Goal: Task Accomplishment & Management: Complete application form

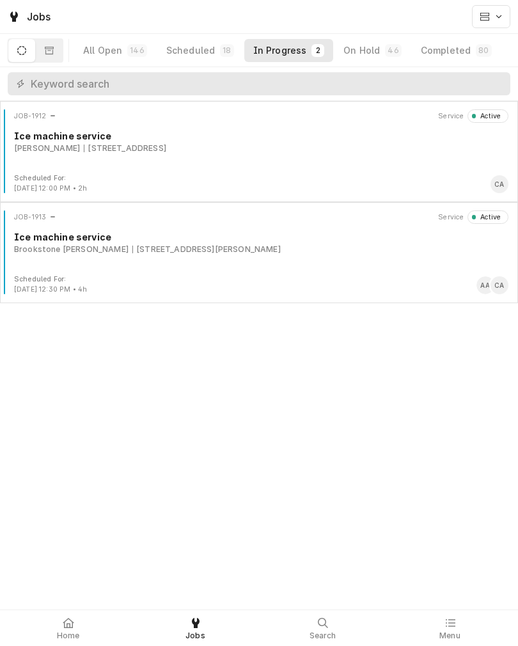
click at [107, 158] on div "JOB-1912 Service Active Ice machine service Steven Kucirek Jr 601 Chateau Dr, B…" at bounding box center [259, 141] width 508 height 64
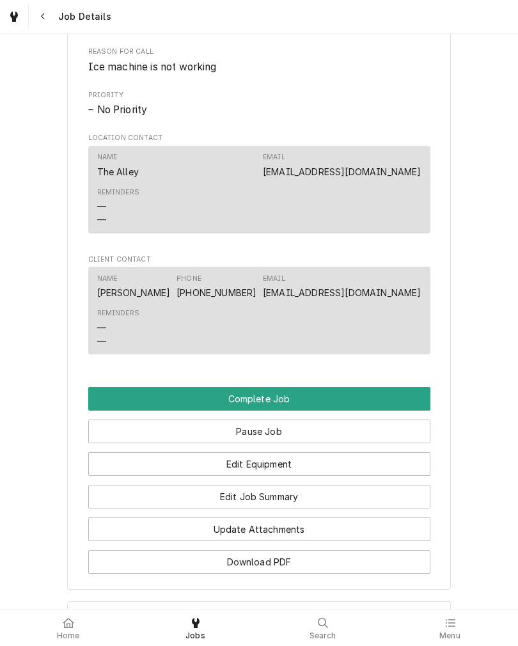
scroll to position [706, 0]
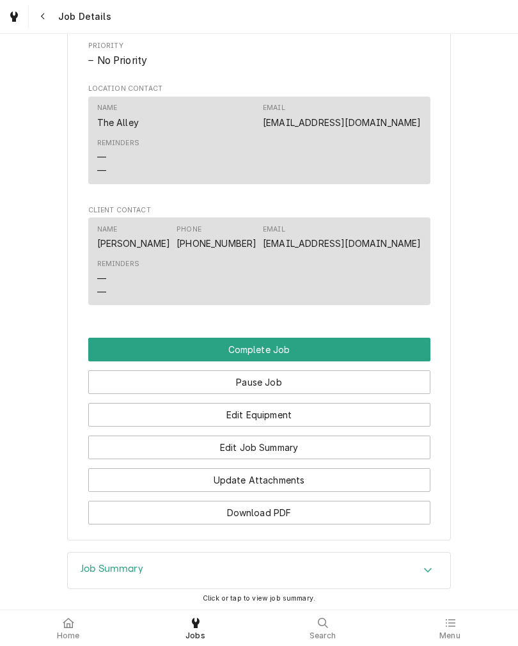
click at [386, 460] on button "Edit Job Summary" at bounding box center [259, 448] width 342 height 24
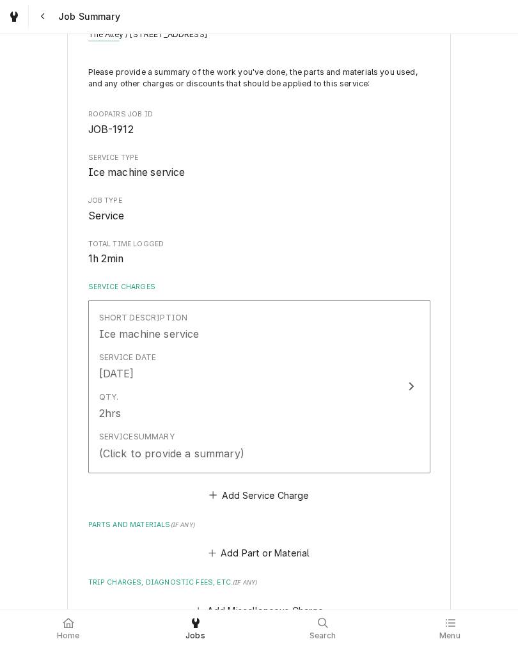
scroll to position [70, 0]
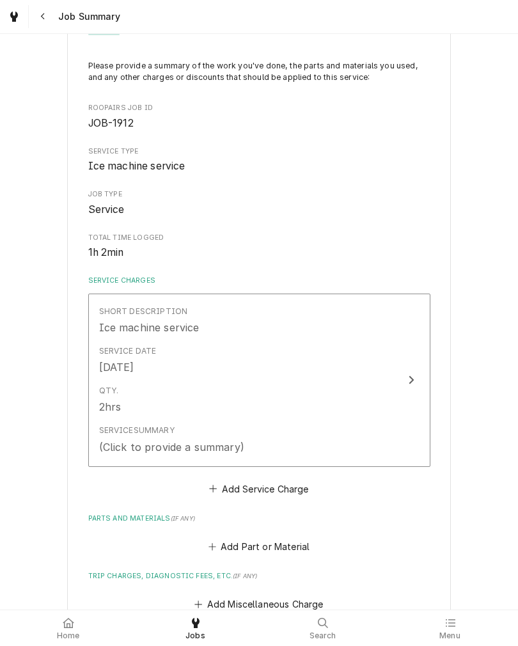
click at [409, 402] on button "Short Description Ice machine service Service Date [DATE] Qty. 2hrs Service Sum…" at bounding box center [259, 380] width 342 height 173
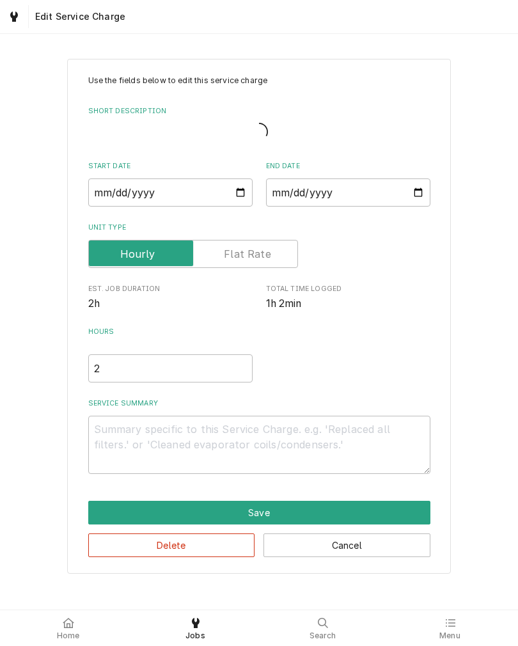
type textarea "x"
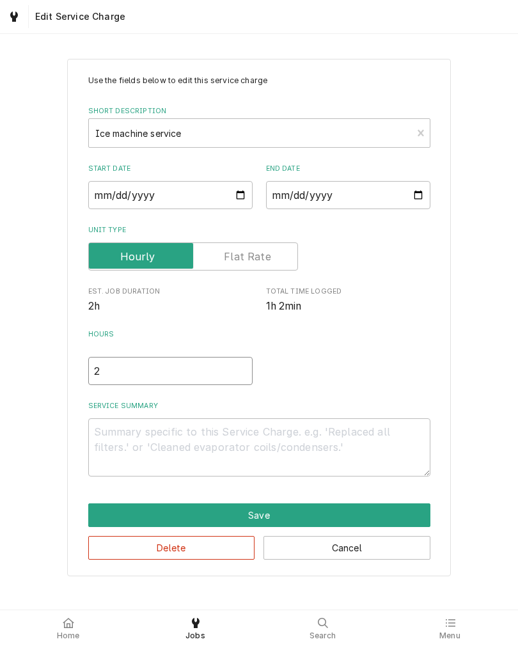
click at [108, 376] on input "2" at bounding box center [170, 371] width 164 height 28
type textarea "x"
type input "1"
type textarea "x"
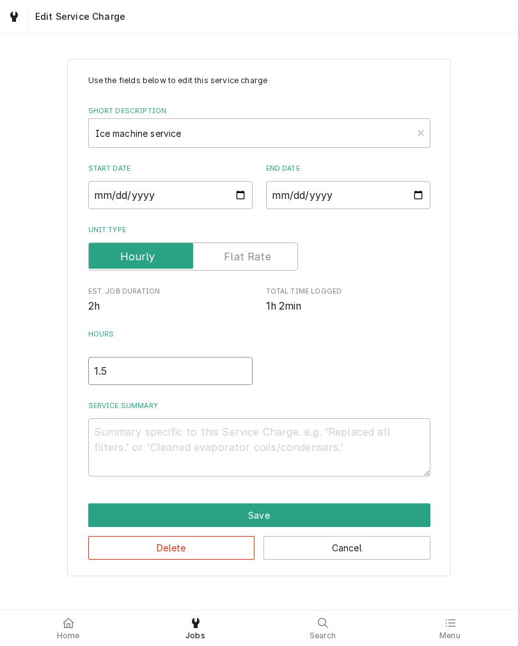
type input "1.5"
click at [43, 432] on div "Use the fields below to edit this service charge Short Description Ice machine …" at bounding box center [259, 317] width 518 height 540
click at [115, 446] on textarea "Service Summary" at bounding box center [259, 448] width 342 height 58
type textarea "x"
type textarea "I"
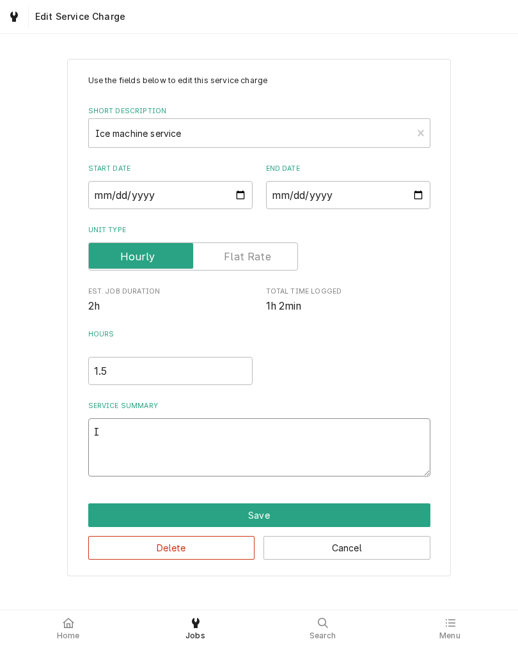
type textarea "x"
type textarea "Ic"
type textarea "x"
type textarea "Ice"
type textarea "x"
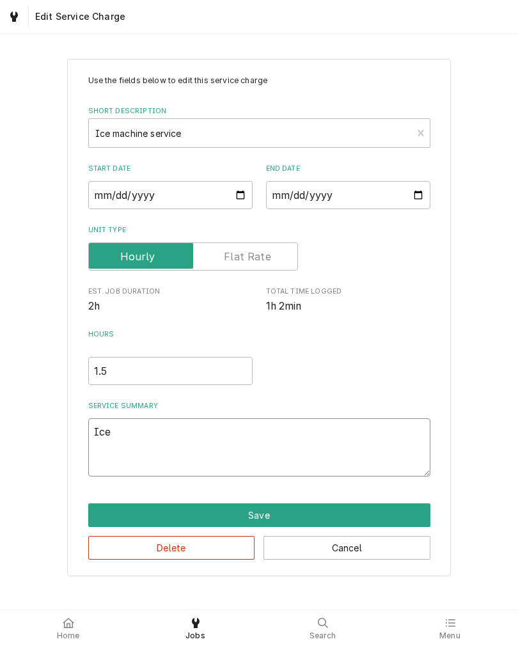
type textarea "Ice"
type textarea "x"
type textarea "Ice m"
type textarea "x"
type textarea "Ice ma"
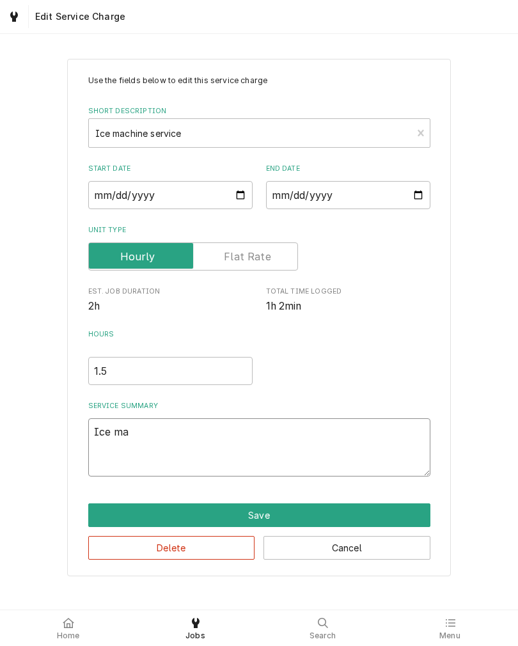
type textarea "x"
type textarea "Ice mac"
type textarea "x"
type textarea "Ice mach"
type textarea "x"
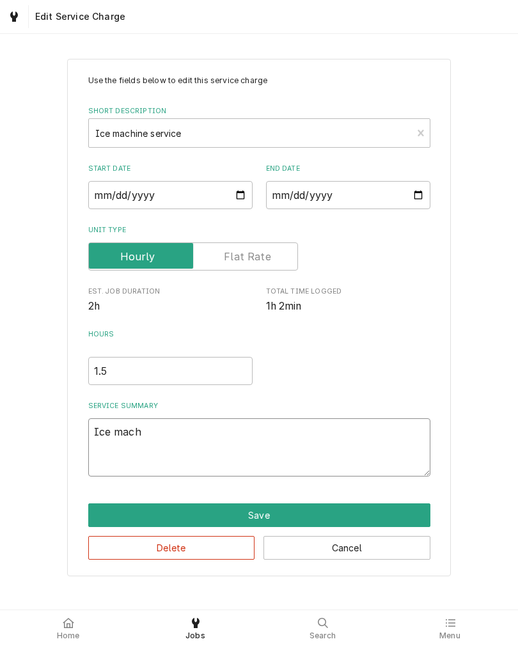
type textarea "Ice machi"
type textarea "x"
type textarea "Ice machin"
type textarea "x"
type textarea "Ice machine"
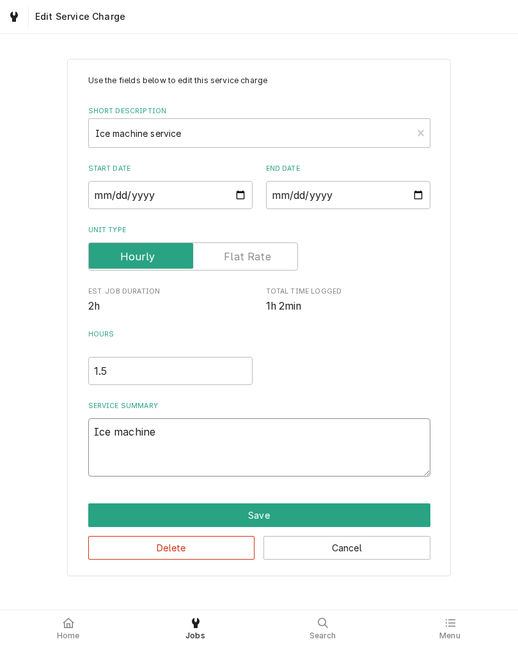
type textarea "x"
type textarea "Ice machine"
type textarea "x"
type textarea "Ice machine n"
type textarea "x"
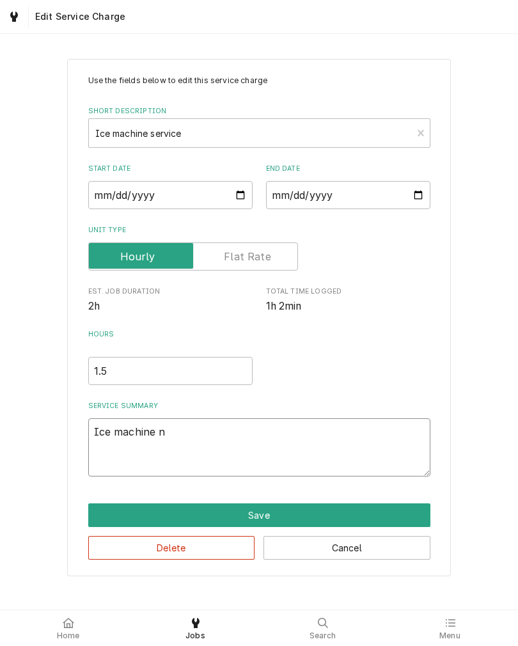
type textarea "Ice machine no"
type textarea "x"
type textarea "Ice machine not"
type textarea "x"
type textarea "Ice machine not"
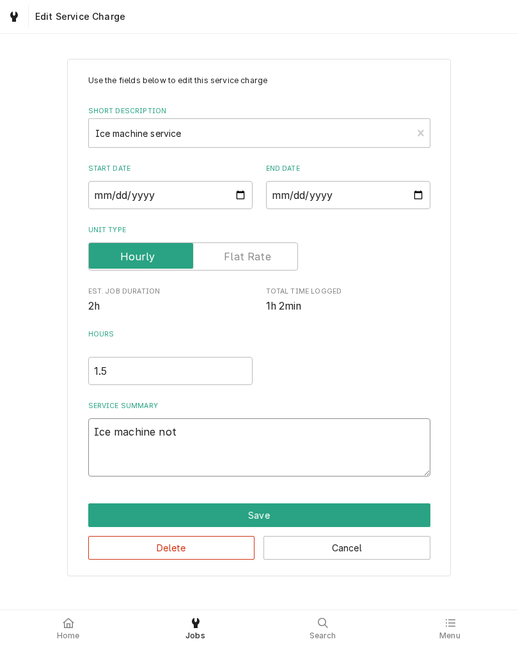
type textarea "x"
type textarea "Ice machine not r"
type textarea "x"
type textarea "Ice machine not ru"
type textarea "x"
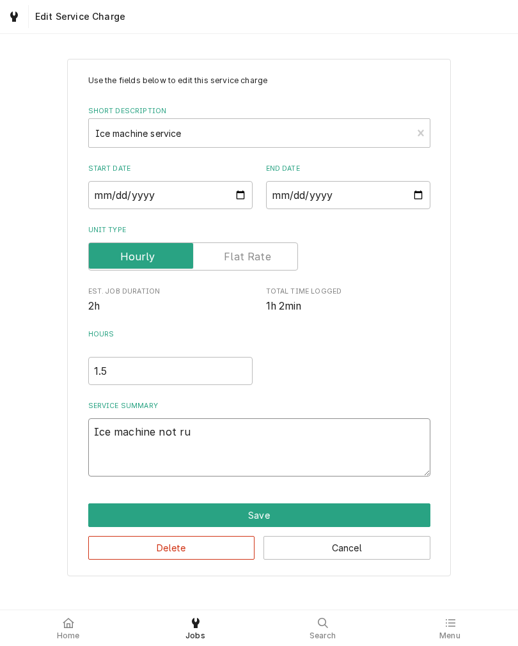
type textarea "Ice machine not run"
type textarea "x"
type textarea "Ice machine not runn"
type textarea "x"
type textarea "Ice machine not runni"
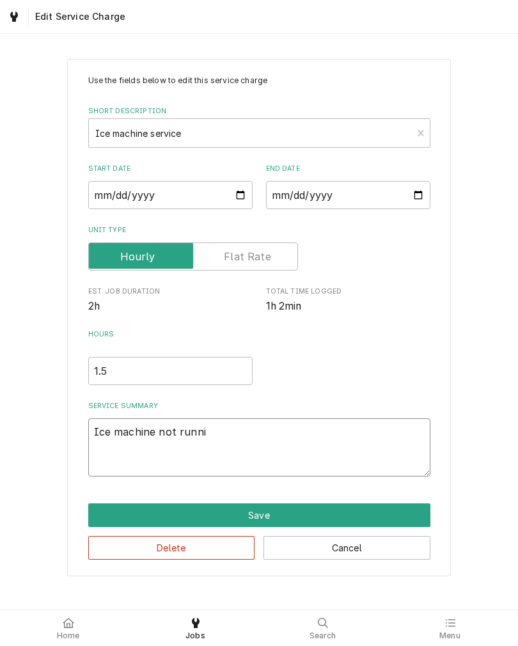
type textarea "x"
type textarea "Ice machine not runnin"
type textarea "x"
type textarea "Ice machine not running"
type textarea "x"
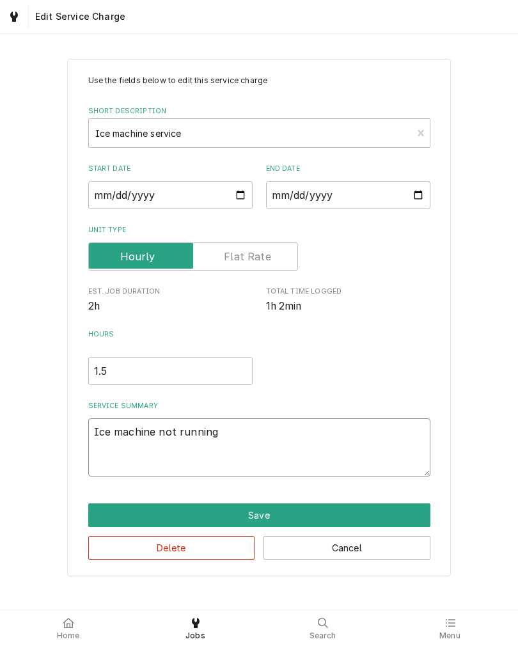
type textarea "Ice machine not running."
type textarea "x"
type textarea "Ice machine not running."
type textarea "x"
type textarea "Ice machine not running. F"
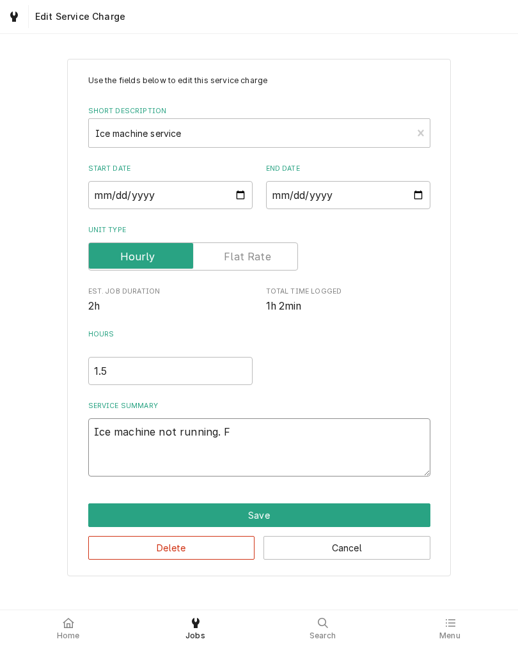
type textarea "x"
type textarea "Ice machine not running. Fo"
type textarea "x"
type textarea "Ice machine not running. Fou"
type textarea "x"
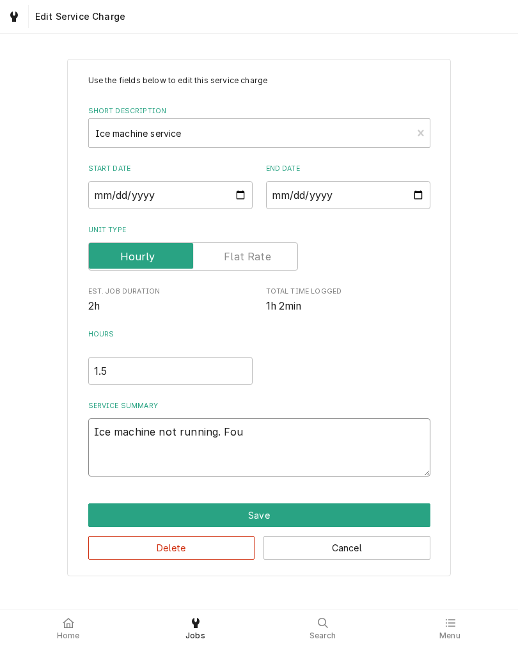
type textarea "Ice machine not running. Foun"
type textarea "x"
type textarea "Ice machine not running. Found"
type textarea "x"
type textarea "Ice machine not running. Found"
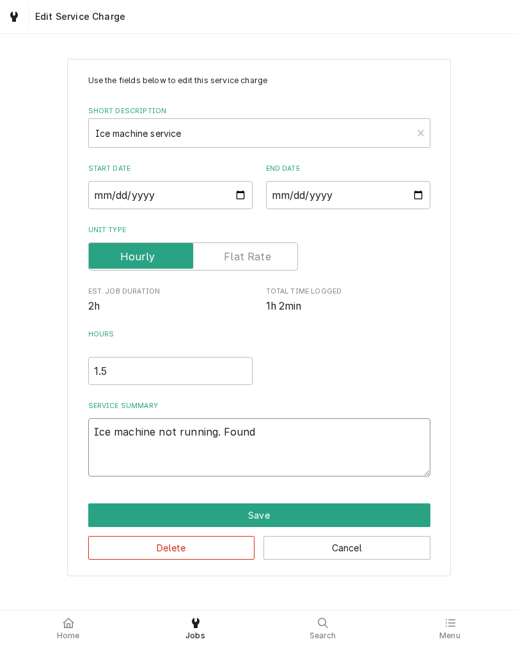
type textarea "x"
type textarea "Ice machine not running. Found i"
type textarea "x"
type textarea "Ice machine not running. Found ic"
type textarea "x"
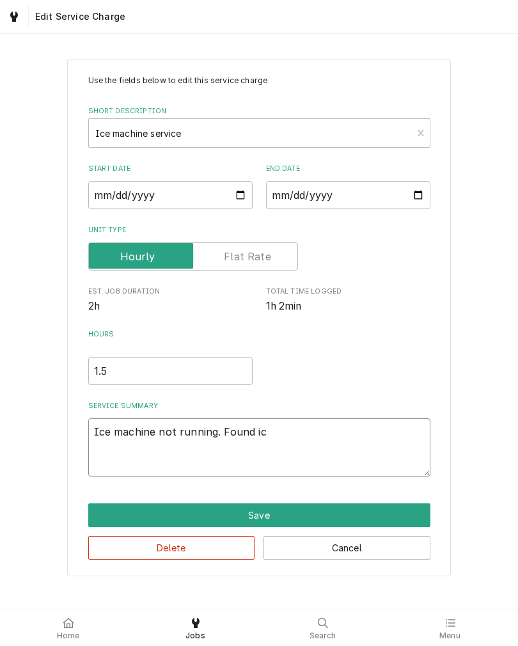
type textarea "Ice machine not running. Found ice"
type textarea "x"
type textarea "Ice machine not running. Found ice"
type textarea "x"
type textarea "Ice machine not running. Found ice m"
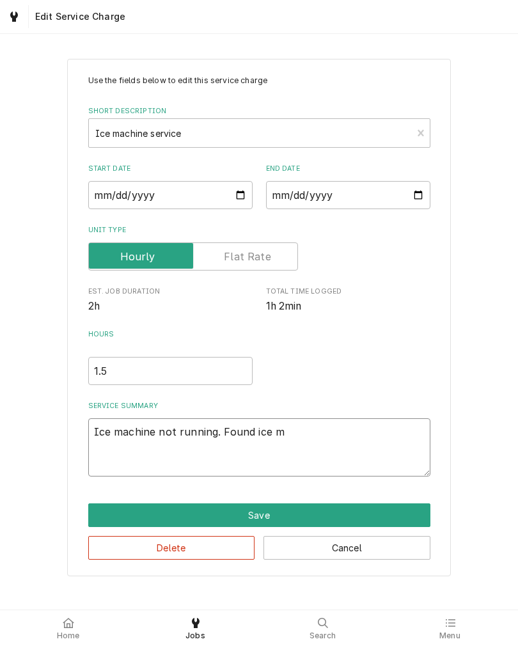
type textarea "x"
type textarea "Ice machine not running. Found ice ma"
type textarea "x"
type textarea "Ice machine not running. Found ice mac"
type textarea "x"
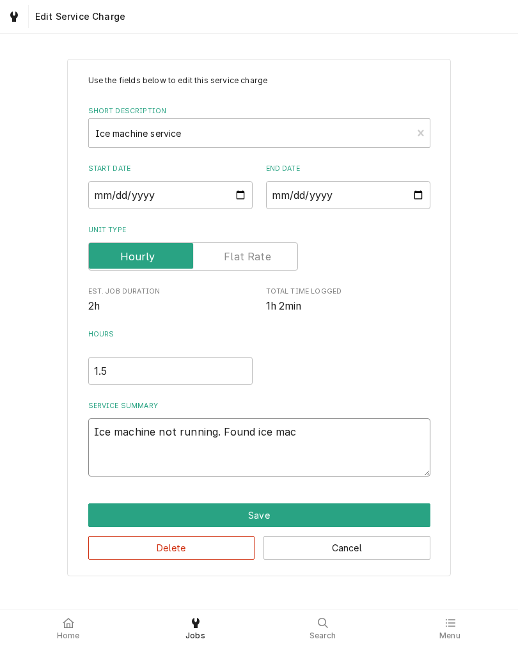
type textarea "Ice machine not running. Found ice mach"
type textarea "x"
type textarea "Ice machine not running. Found ice machi"
type textarea "x"
type textarea "Ice machine not running. Found ice machin"
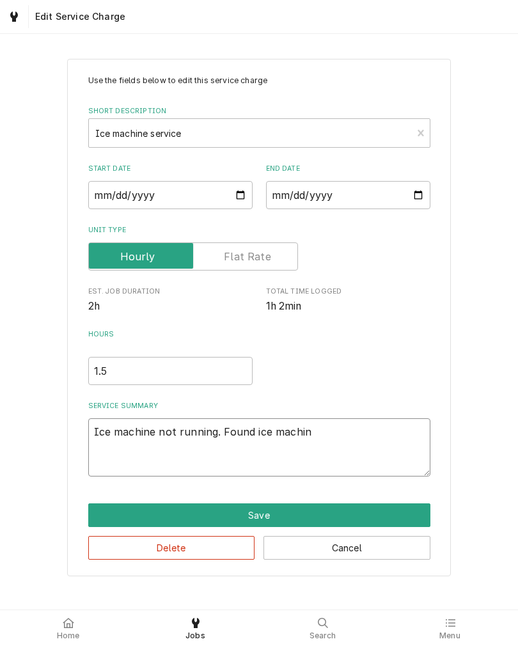
type textarea "x"
type textarea "Ice machine not running. Found ice machine"
type textarea "x"
type textarea "Ice machine not running. Found ice machine"
type textarea "x"
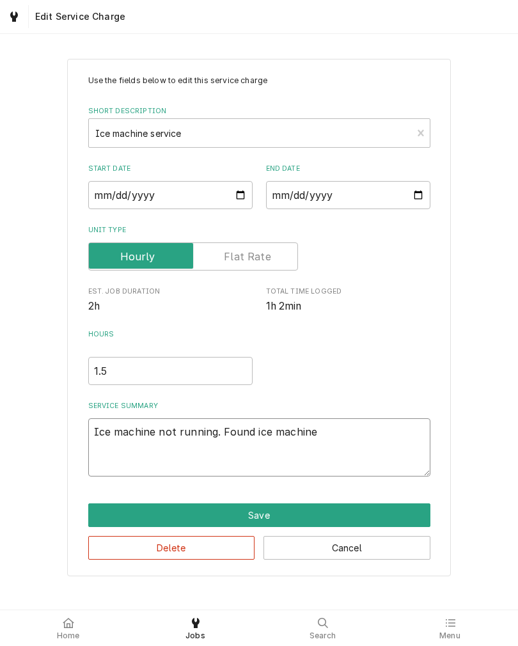
type textarea "Ice machine not running. Found ice machine h"
type textarea "x"
type textarea "Ice machine not running. Found ice machine ha"
type textarea "x"
type textarea "Ice machine not running. Found ice machine has"
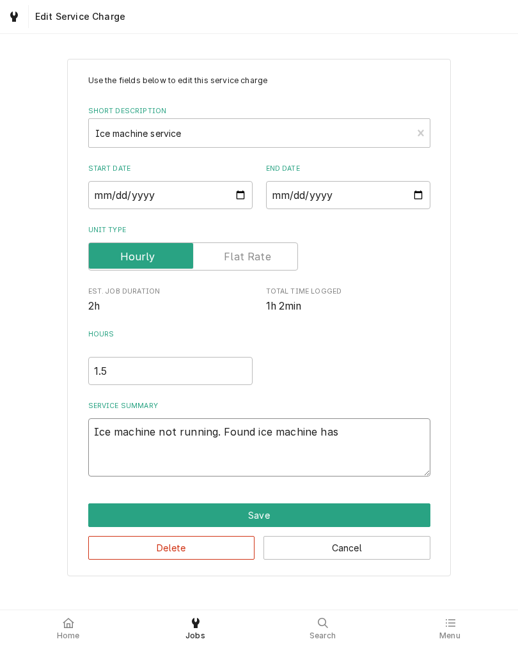
type textarea "x"
type textarea "Ice machine not running. Found ice machine has"
type textarea "x"
type textarea "Ice machine not running. Found ice machine has m"
type textarea "x"
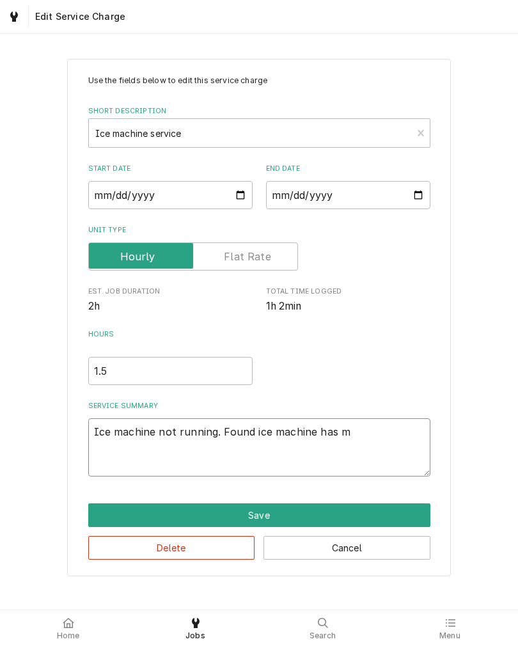
type textarea "Ice machine not running. Found ice machine has mo"
type textarea "x"
type textarea "Ice machine not running. Found ice machine has no"
type textarea "x"
type textarea "Ice machine not running. Found ice machine has no"
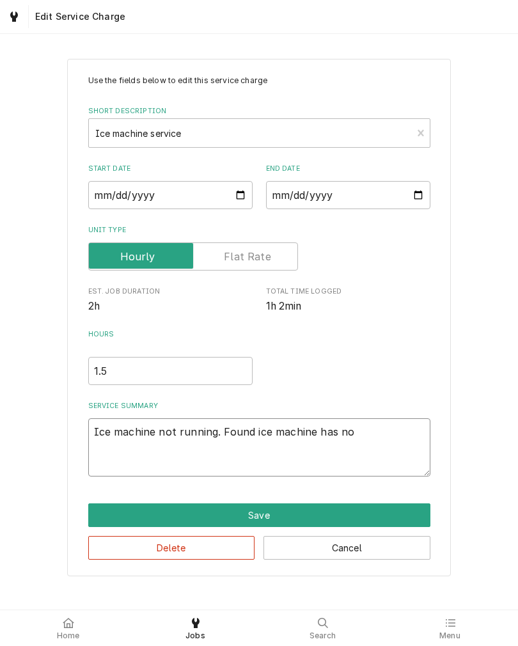
type textarea "x"
type textarea "Ice machine not running. Found ice machine has no p"
type textarea "x"
type textarea "Ice machine not running. Found ice machine has no po"
type textarea "x"
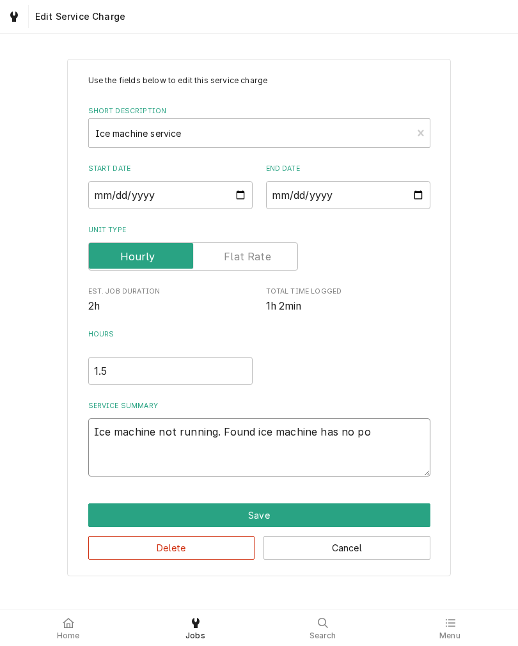
type textarea "Ice machine not running. Found ice machine has no pow"
type textarea "x"
type textarea "Ice machine not running. Found ice machine has no powe"
type textarea "x"
type textarea "Ice machine not running. Found ice machine has no power"
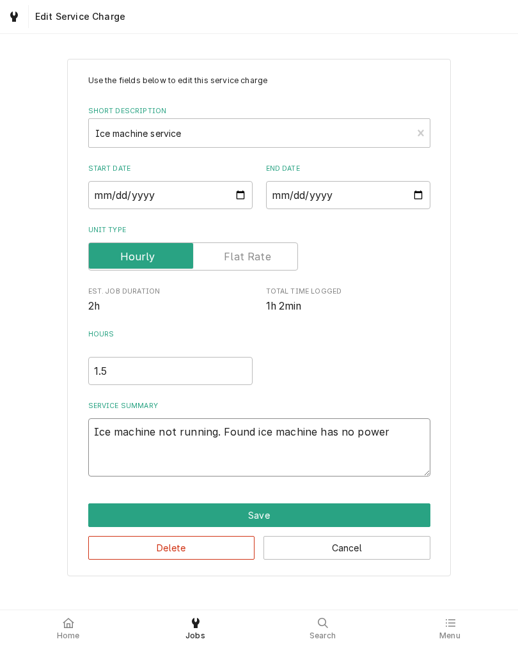
type textarea "x"
type textarea "Ice machine not running. Found ice machine has no power."
type textarea "x"
type textarea "Ice machine not running. Found ice machine has no power."
type textarea "x"
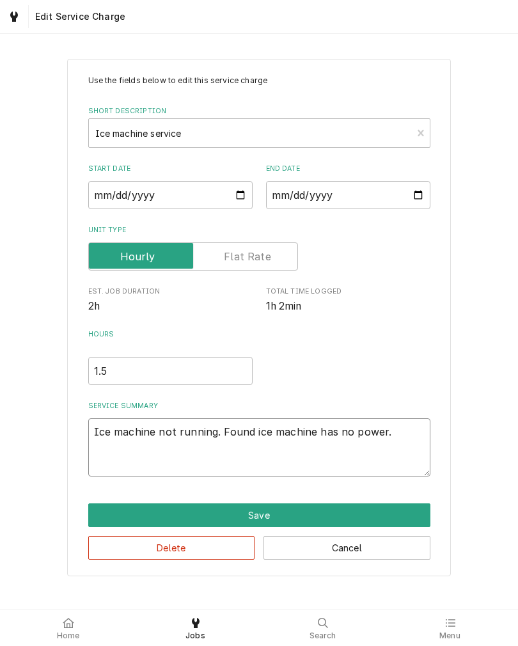
type textarea "Ice machine not running. Found ice machine has no power. S"
type textarea "x"
type textarea "Ice machine not running. Found ice machine has no power. Sw"
type textarea "x"
type textarea "Ice machine not running. Found ice machine has no power. Swi"
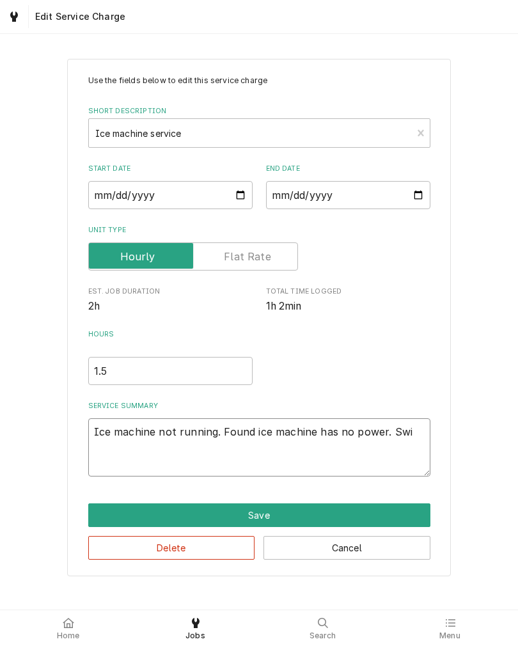
type textarea "x"
type textarea "Ice machine not running. Found ice machine has no power. Swit"
type textarea "x"
type textarea "Ice machine not running. Found ice machine has no power. Switc"
type textarea "x"
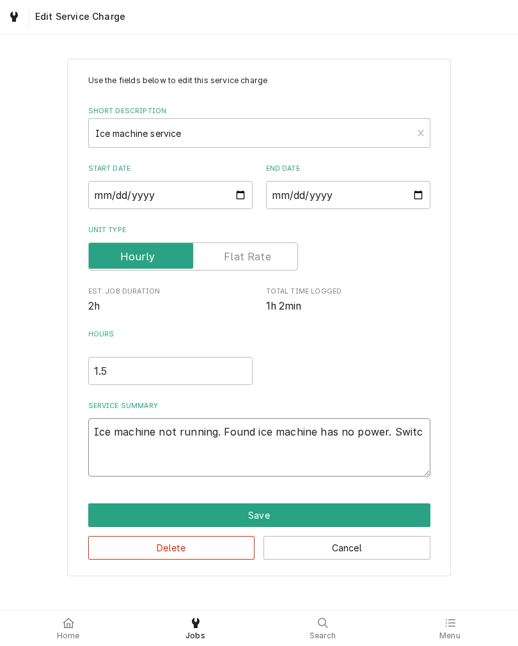
type textarea "Ice machine not running. Found ice machine has no power. Switch"
type textarea "x"
type textarea "Ice machine not running. Found ice machine has no power. Switch"
type textarea "x"
type textarea "Ice machine not running. Found ice machine has no power. Switch t"
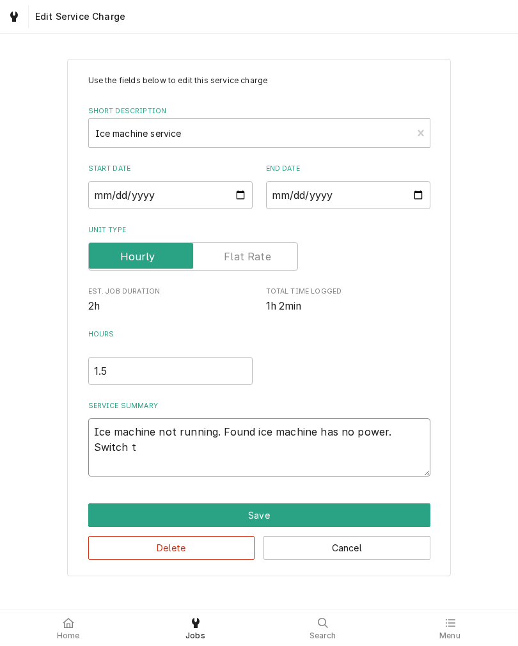
type textarea "x"
type textarea "Ice machine not running. Found ice machine has no power. Switch to"
type textarea "x"
type textarea "Ice machine not running. Found ice machine has no power. Switch to"
type textarea "x"
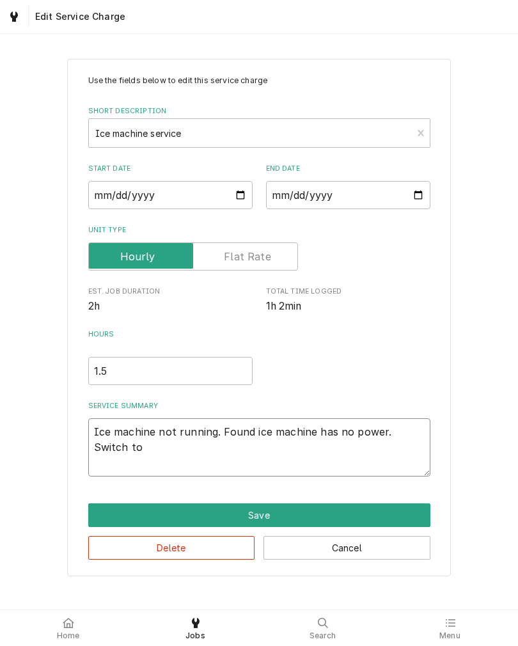
type textarea "Ice machine not running. Found ice machine has no power. Switch to m"
type textarea "x"
type textarea "Ice machine not running. Found ice machine has no power. Switch to ma"
type textarea "x"
type textarea "Ice machine not running. Found ice machine has no power. Switch to mac"
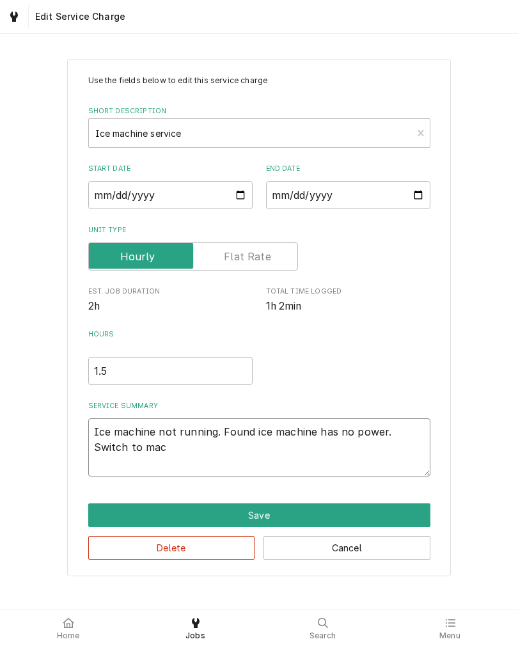
type textarea "x"
type textarea "Ice machine not running. Found ice machine has no power. Switch to mach"
type textarea "x"
type textarea "Ice machine not running. Found ice machine has no power. Switch to machi"
type textarea "x"
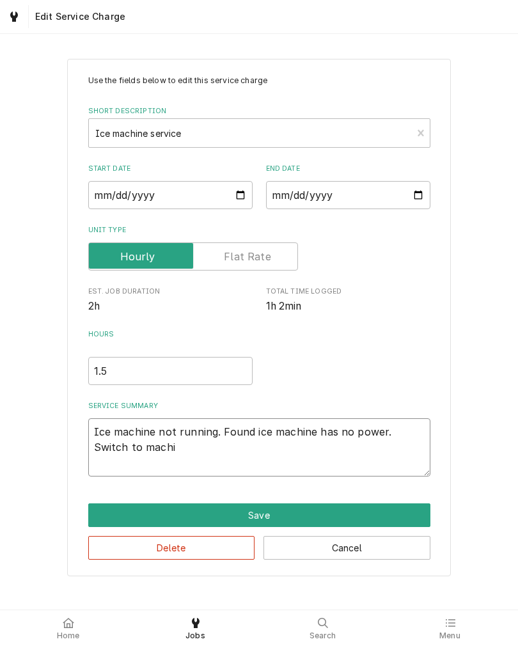
type textarea "Ice machine not running. Found ice machine has no power. Switch to machin"
type textarea "x"
type textarea "Ice machine not running. Found ice machine has no power. Switch to machine"
type textarea "x"
type textarea "Ice machine not running. Found ice machine has no power. Switch to machine"
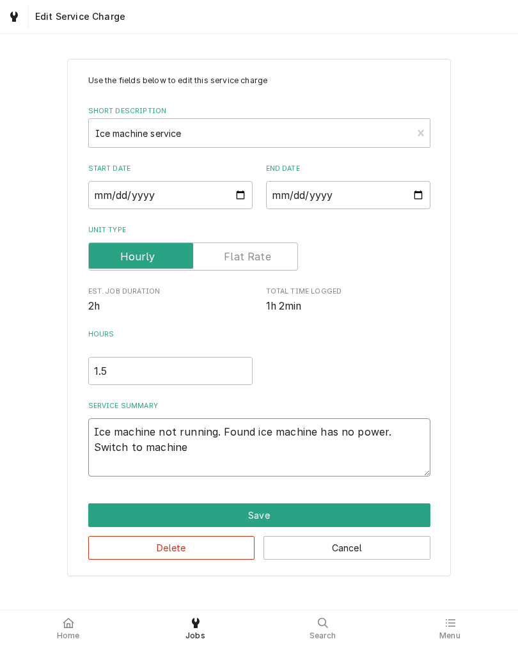
type textarea "x"
type textarea "Ice machine not running. Found ice machine has no power. Switch to machine i"
type textarea "x"
type textarea "Ice machine not running. Found ice machine has no power. Switch to machine is"
type textarea "x"
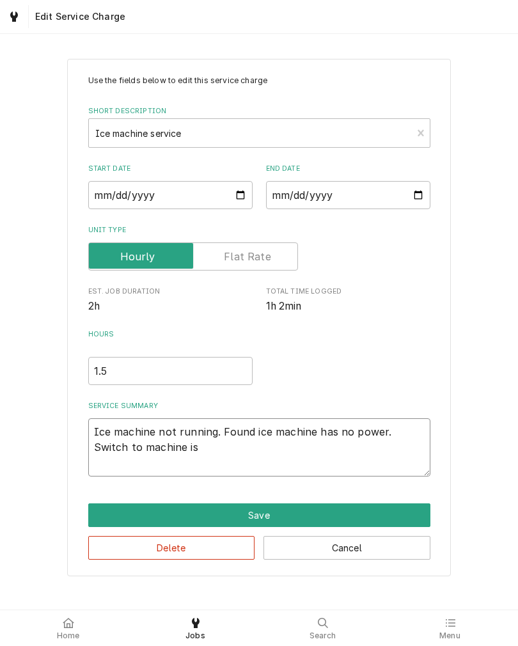
type textarea "Ice machine not running. Found ice machine has no power. Switch to machine is"
type textarea "x"
type textarea "Ice machine not running. Found ice machine has no power. Switch to machine is b"
type textarea "x"
type textarea "Ice machine not running. Found ice machine has no power. Switch to machine is ba"
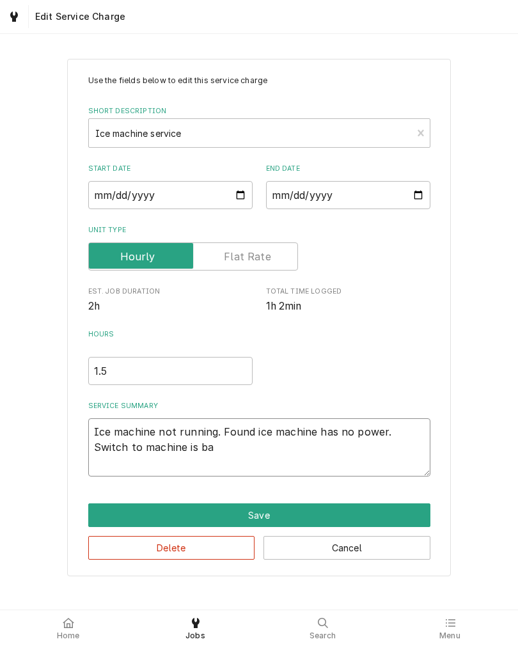
type textarea "x"
type textarea "Ice machine not running. Found ice machine has no power. Switch to machine is b…"
type textarea "x"
type textarea "Ice machine not running. Found ice machine has no power. Switch to machine is b…"
type textarea "x"
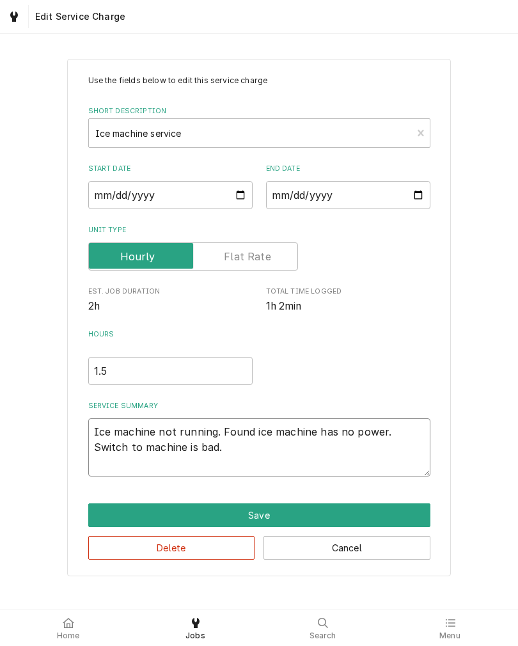
type textarea "Ice machine not running. Found ice machine has no power. Switch to machine is b…"
type textarea "x"
type textarea "Ice machine not running. Found ice machine has no power. Switch to machine is b…"
type textarea "x"
type textarea "Ice machine not running. Found ice machine has no power. Switch to machine is b…"
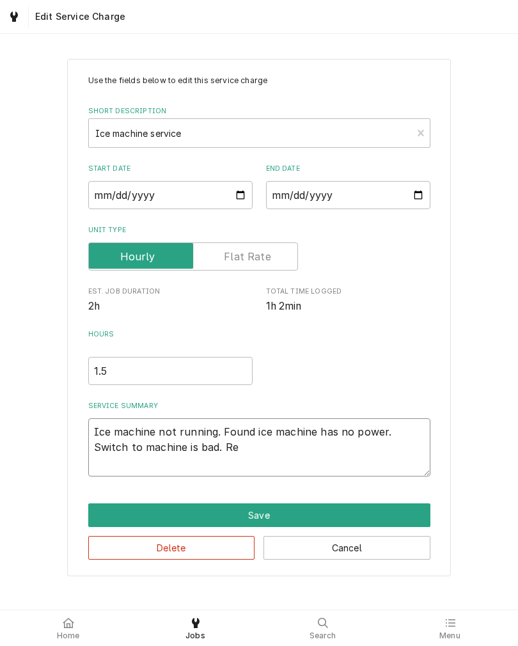
type textarea "x"
type textarea "Ice machine not running. Found ice machine has no power. Switch to machine is b…"
type textarea "x"
type textarea "Ice machine not running. Found ice machine has no power. Switch to machine is b…"
type textarea "x"
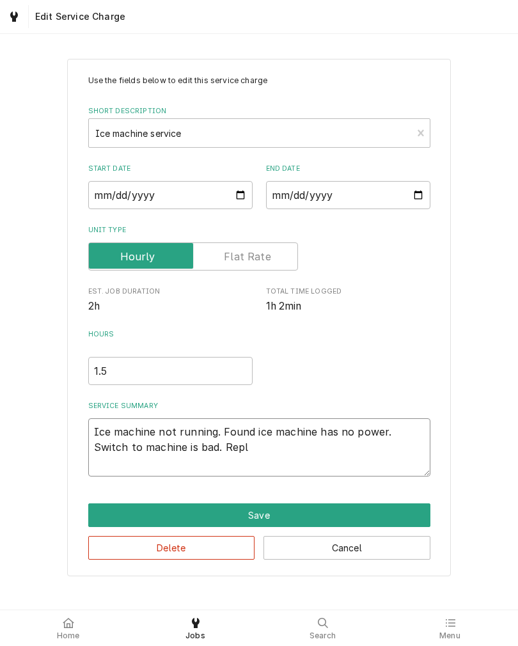
type textarea "Ice machine not running. Found ice machine has no power. Switch to machine is b…"
type textarea "x"
type textarea "Ice machine not running. Found ice machine has no power. Switch to machine is b…"
type textarea "x"
type textarea "Ice machine not running. Found ice machine has no power. Switch to machine is b…"
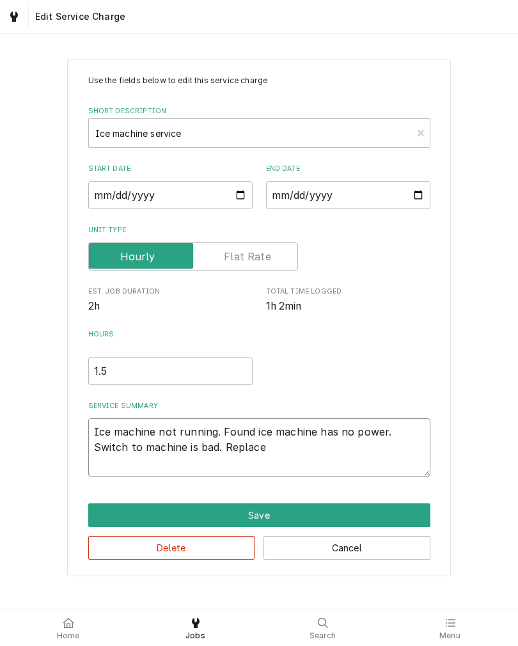
type textarea "x"
type textarea "Ice machine not running. Found ice machine has no power. Switch to machine is b…"
type textarea "x"
type textarea "Ice machine not running. Found ice machine has no power. Switch to machine is b…"
type textarea "x"
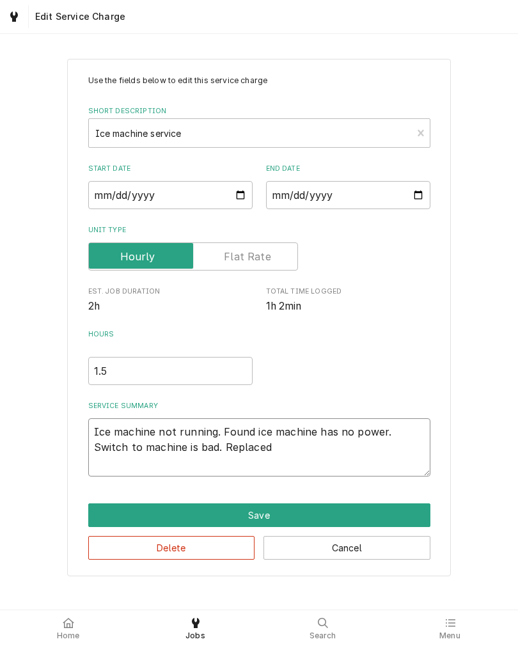
type textarea "Ice machine not running. Found ice machine has no power. Switch to machine is b…"
type textarea "x"
type textarea "Ice machine not running. Found ice machine has no power. Switch to machine is b…"
type textarea "x"
type textarea "Ice machine not running. Found ice machine has no power. Switch to machine is b…"
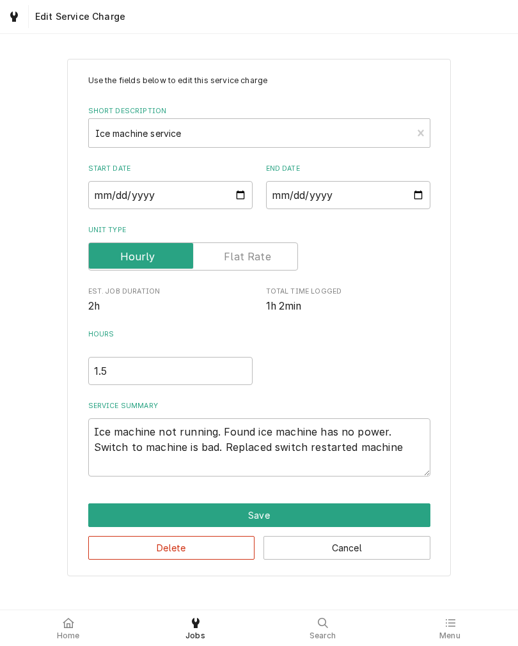
click at [27, 410] on div "Use the fields below to edit this service charge Short Description Ice machine …" at bounding box center [259, 317] width 518 height 540
click at [103, 518] on button "Save" at bounding box center [259, 516] width 342 height 24
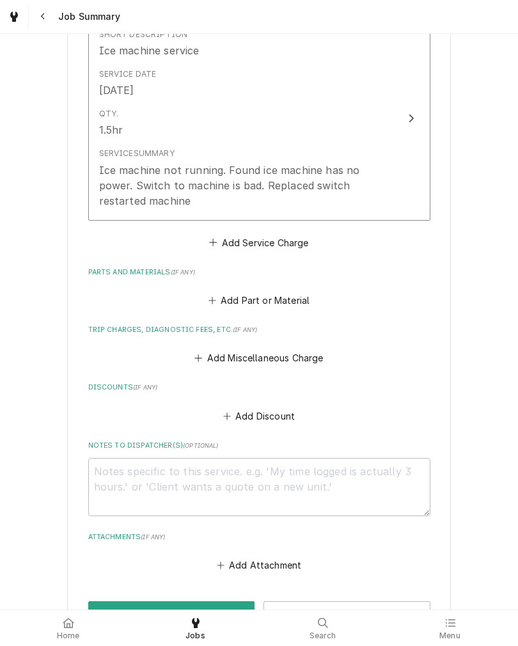
scroll to position [348, 0]
click at [224, 363] on button "Add Miscellaneous Charge" at bounding box center [259, 358] width 133 height 18
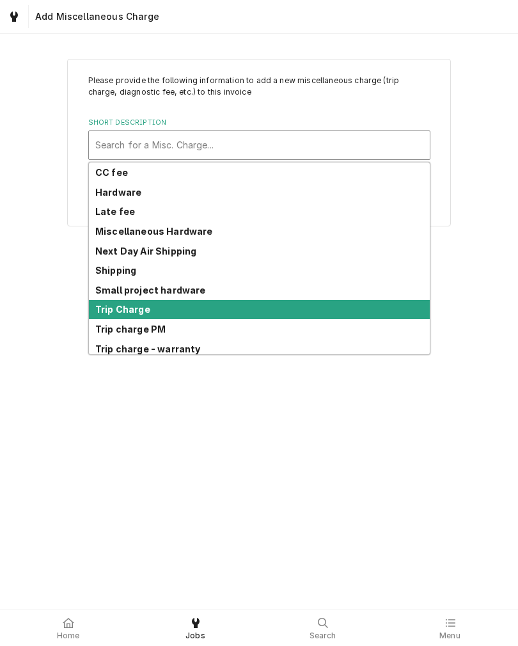
click at [97, 308] on strong "Trip Charge" at bounding box center [122, 309] width 55 height 11
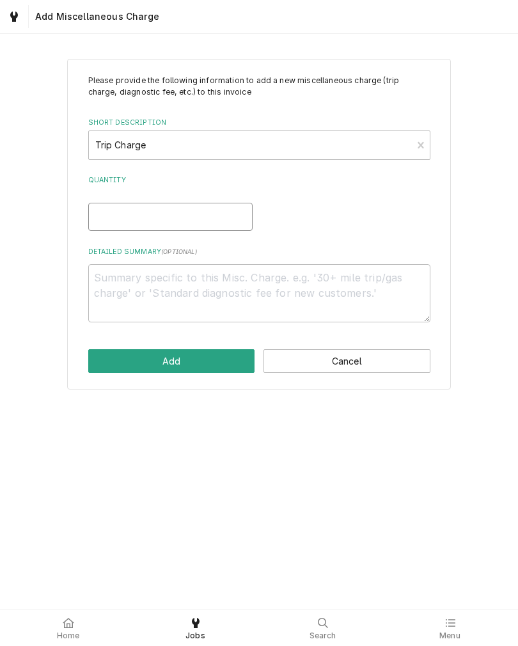
click at [97, 218] on input "Quantity" at bounding box center [170, 217] width 164 height 28
click at [96, 359] on button "Add" at bounding box center [171, 361] width 167 height 24
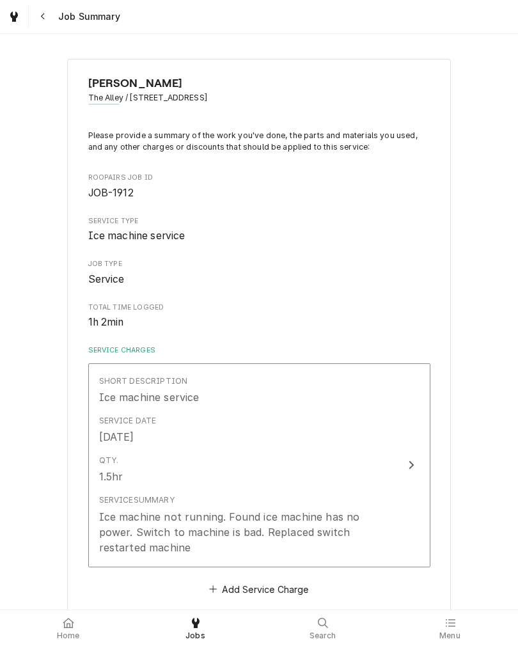
scroll to position [348, 0]
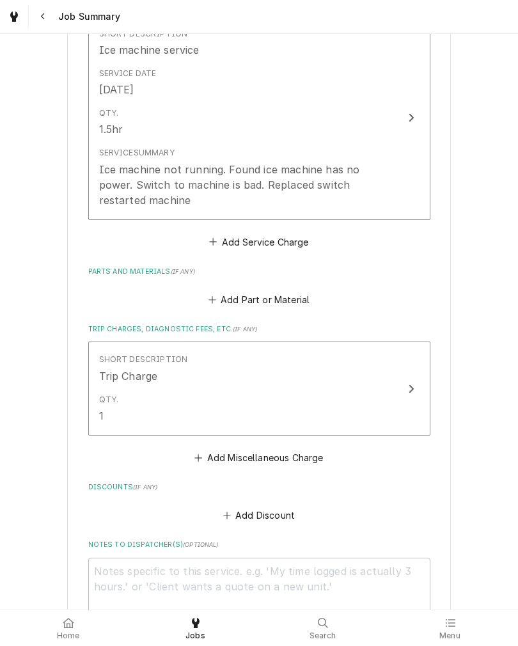
click at [296, 300] on button "Add Part or Material" at bounding box center [259, 300] width 106 height 18
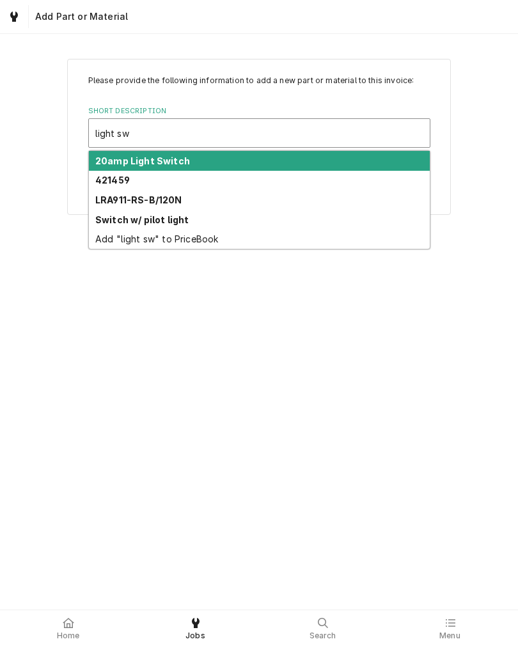
click at [113, 172] on div "421459" at bounding box center [259, 181] width 341 height 20
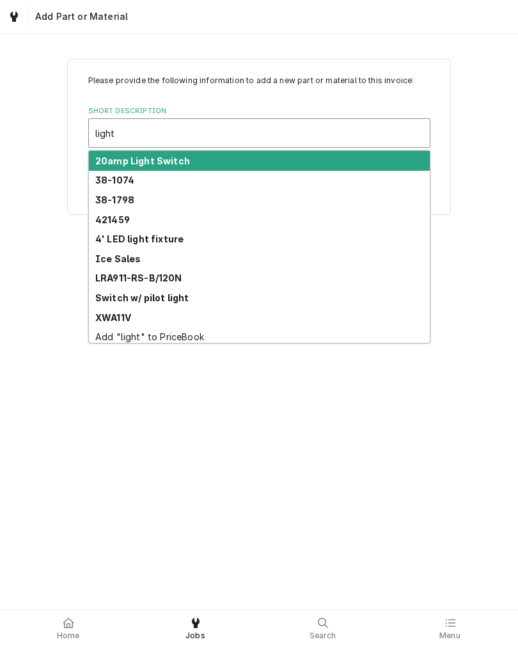
click at [120, 157] on strong "20amp Light Switch" at bounding box center [142, 161] width 95 height 11
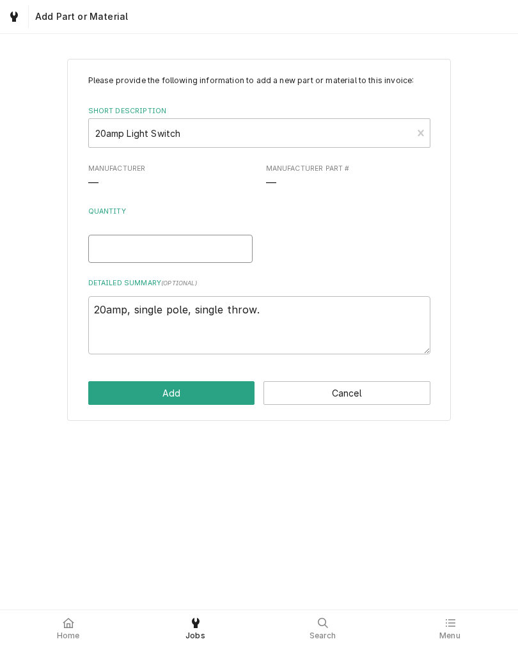
click at [101, 248] on input "Quantity" at bounding box center [170, 249] width 164 height 28
click at [104, 390] on button "Add" at bounding box center [171, 393] width 167 height 24
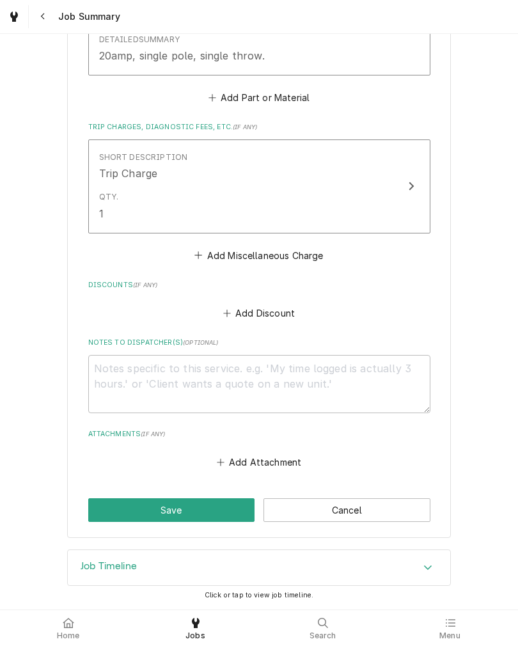
scroll to position [735, 0]
click at [106, 506] on button "Save" at bounding box center [171, 511] width 167 height 24
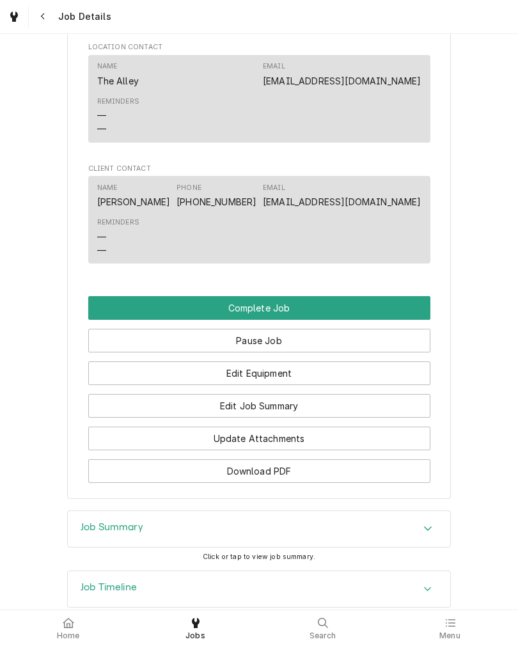
scroll to position [886, 0]
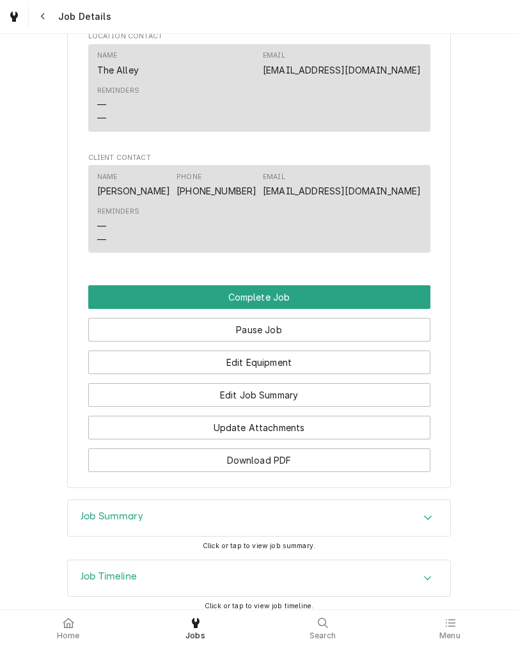
click at [399, 309] on button "Complete Job" at bounding box center [259, 297] width 342 height 24
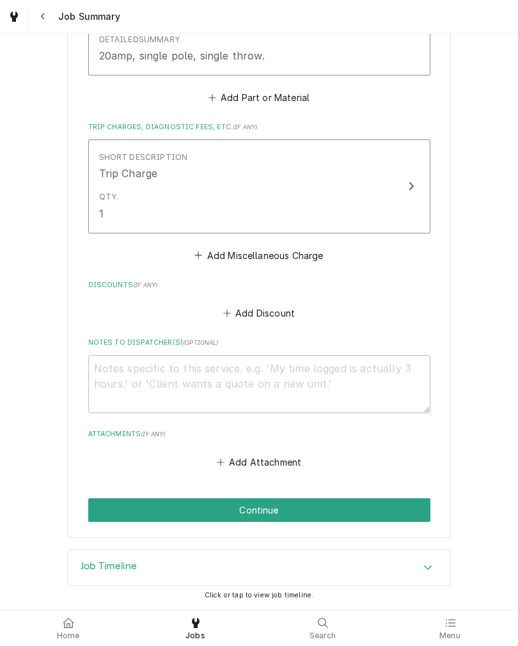
scroll to position [735, 0]
click at [110, 515] on button "Continue" at bounding box center [259, 511] width 342 height 24
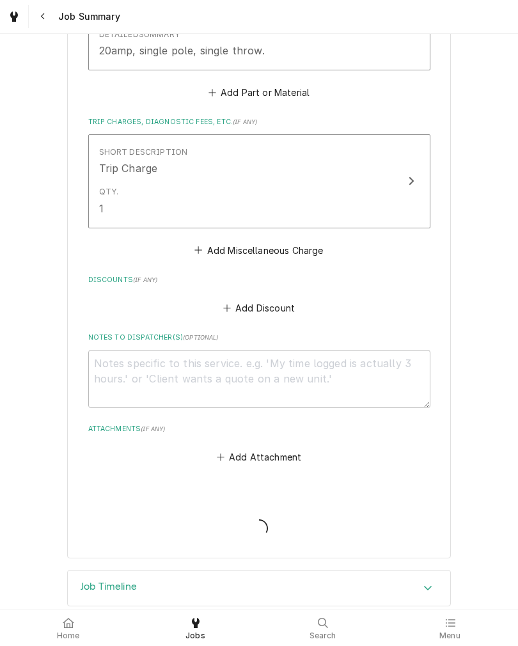
type textarea "x"
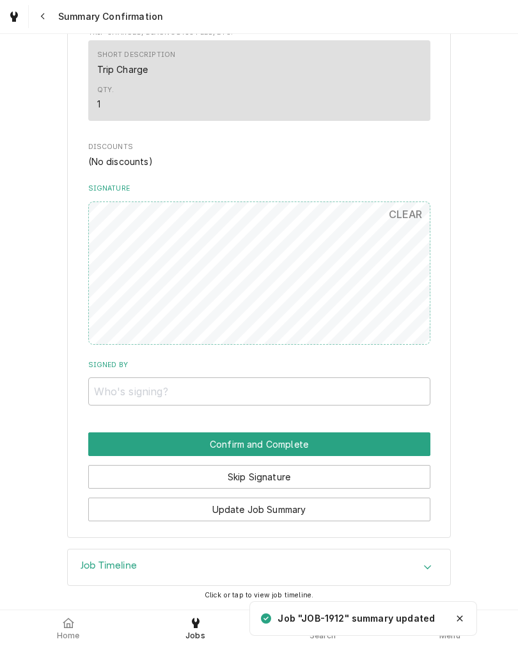
scroll to position [706, 0]
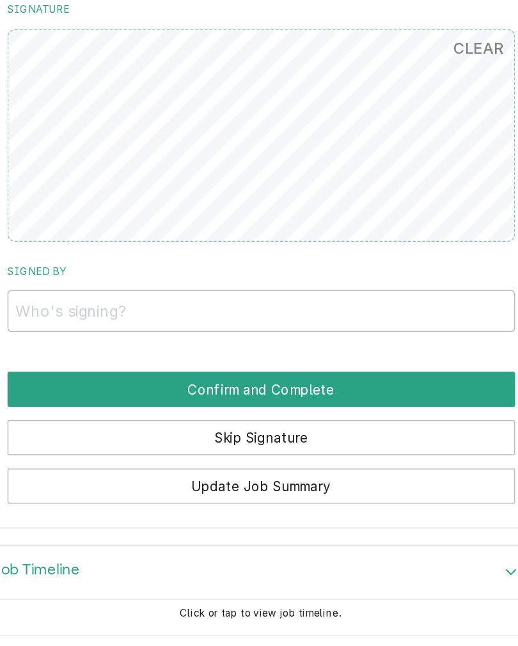
click at [88, 433] on button "Confirm and Complete" at bounding box center [259, 445] width 342 height 24
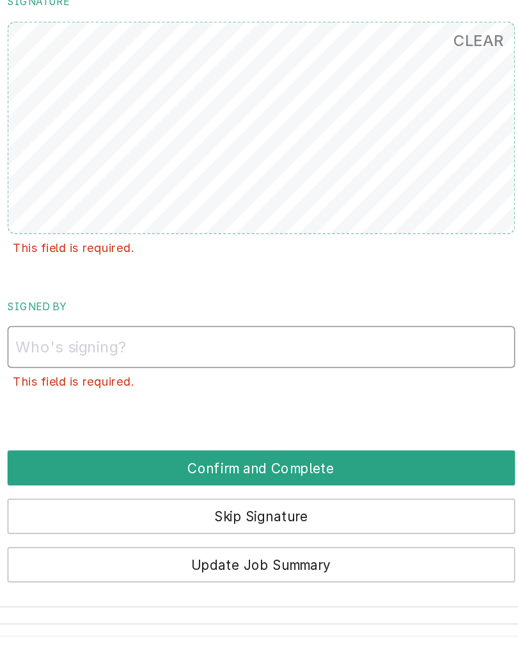
click at [88, 401] on input "Signed By" at bounding box center [259, 415] width 342 height 28
type input "Katy"
click at [240, 485] on button "Confirm and Complete" at bounding box center [259, 497] width 342 height 24
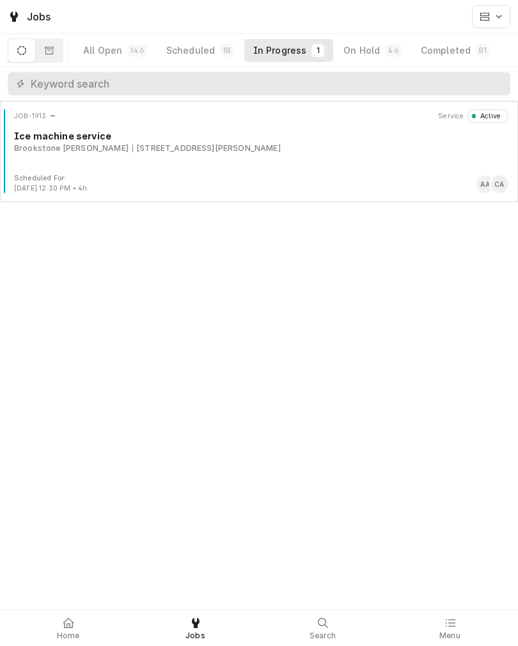
click at [451, 52] on div "Completed" at bounding box center [446, 50] width 50 height 13
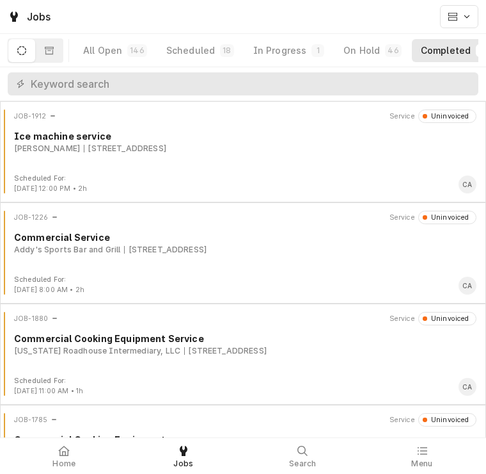
click at [138, 158] on div "JOB-1912 Service Uninvoiced Ice machine service Steven Kucirek Jr 601 Chateau D…" at bounding box center [243, 141] width 476 height 64
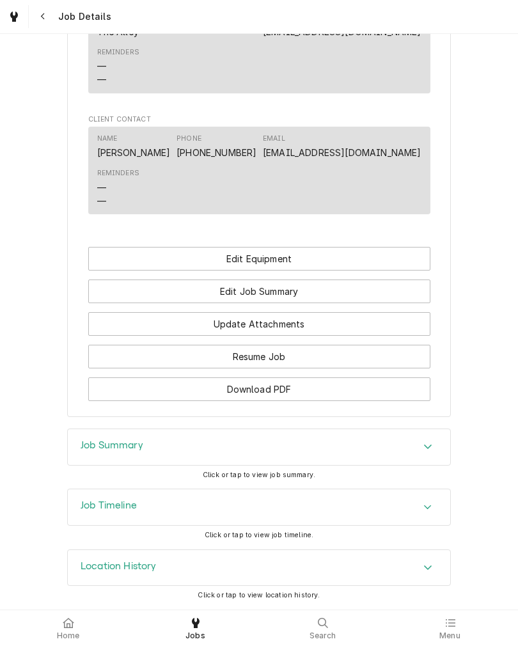
scroll to position [823, 0]
click at [373, 291] on button "Edit Job Summary" at bounding box center [259, 292] width 342 height 24
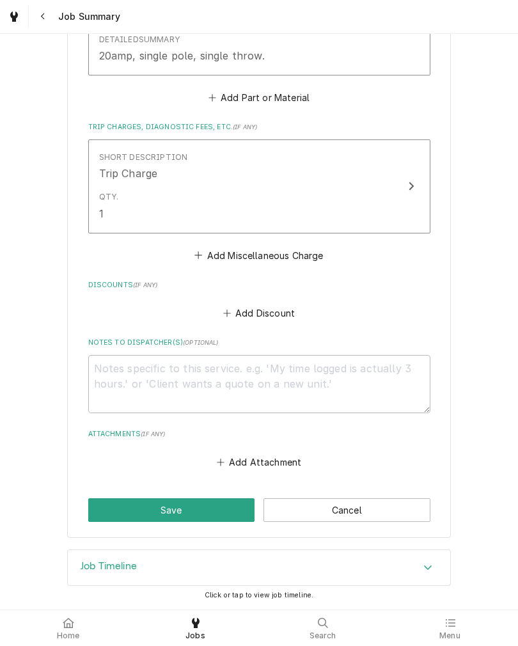
scroll to position [735, 0]
click at [318, 383] on textarea "Notes to Dispatcher(s) ( optional )" at bounding box center [259, 384] width 342 height 58
type textarea "x"
type textarea "C"
type textarea "x"
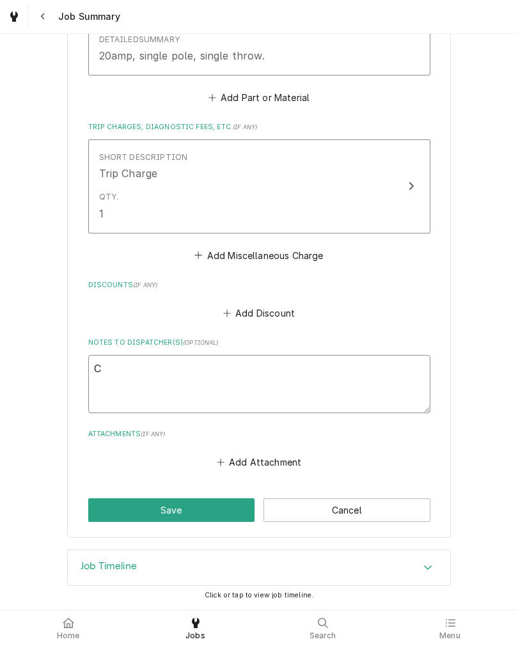
type textarea "Ch"
type textarea "x"
type textarea "Che"
type textarea "x"
type textarea "Chec"
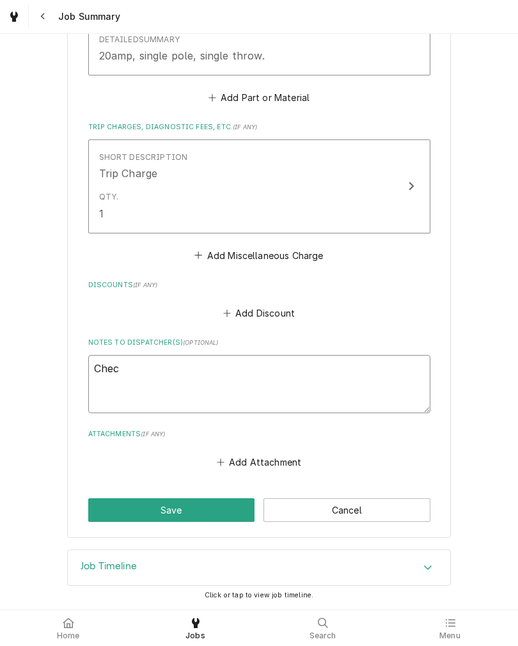
type textarea "x"
type textarea "Check"
type textarea "x"
type textarea "Check"
type textarea "x"
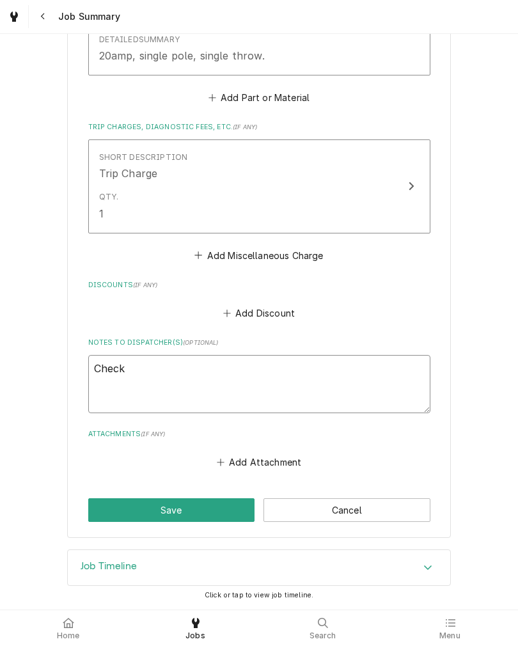
type textarea "Check f"
type textarea "x"
type textarea "Check fo"
type textarea "x"
type textarea "Check for"
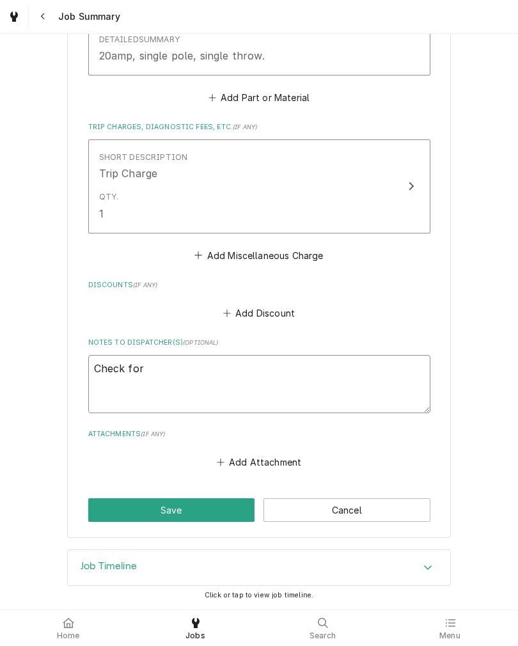
type textarea "x"
type textarea "Check for"
type textarea "x"
type textarea "Check for 1"
type textarea "x"
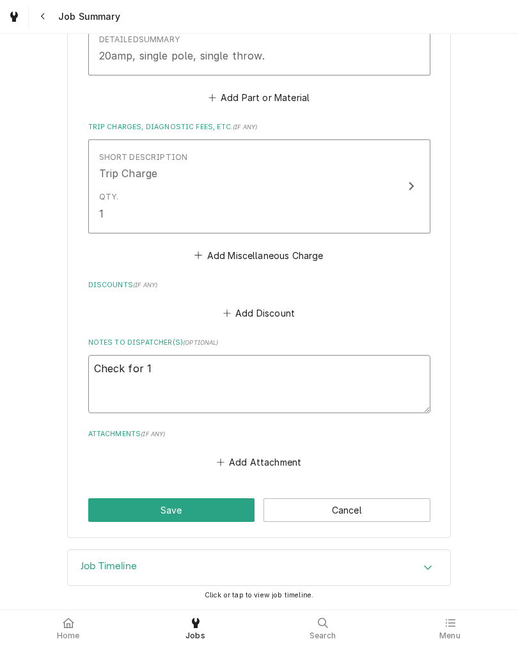
type textarea "Check for 1/"
type textarea "x"
type textarea "Check for 1/2"
type textarea "x"
type textarea "Check for 1/2"
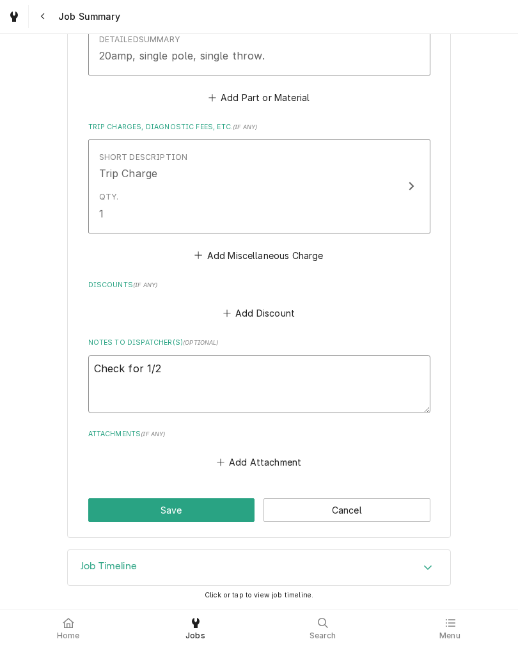
type textarea "x"
type textarea "Check for 1/2 w"
type textarea "x"
type textarea "Check for 1/2 wh"
type textarea "x"
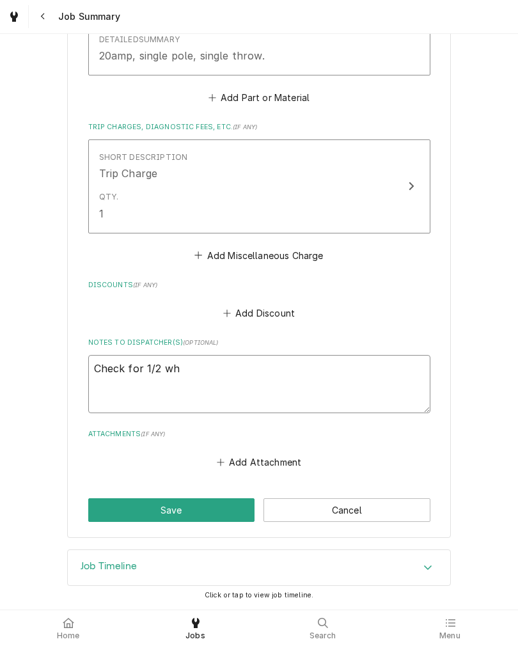
type textarea "Check for 1/2 wha"
type textarea "x"
type textarea "Check for 1/2 what"
type textarea "x"
type textarea "Check for 1/2 what"
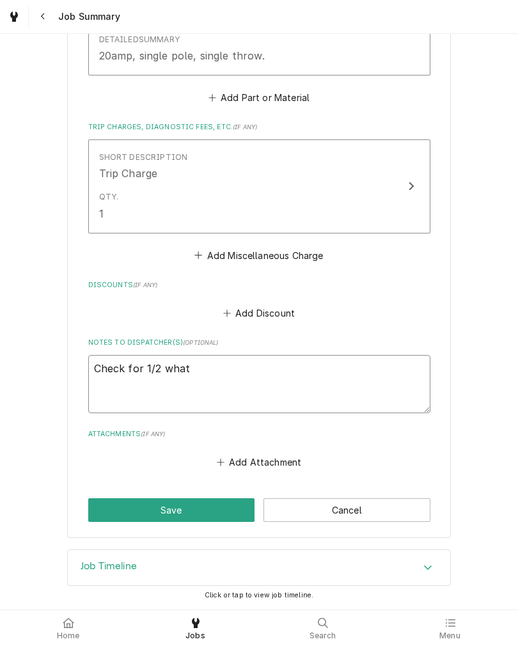
type textarea "x"
type textarea "Check for 1/2 what t"
type textarea "x"
type textarea "Check for 1/2 what th"
type textarea "x"
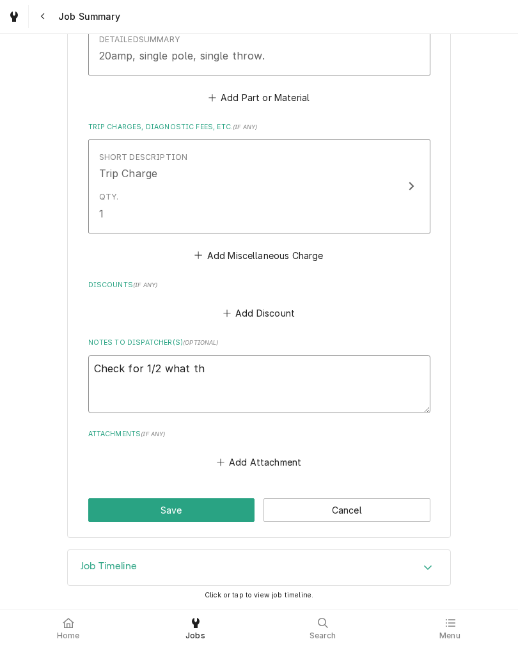
type textarea "Check for 1/2 what the"
type textarea "x"
type textarea "Check for 1/2 what then"
type textarea "x"
type textarea "Check for 1/2 what theno"
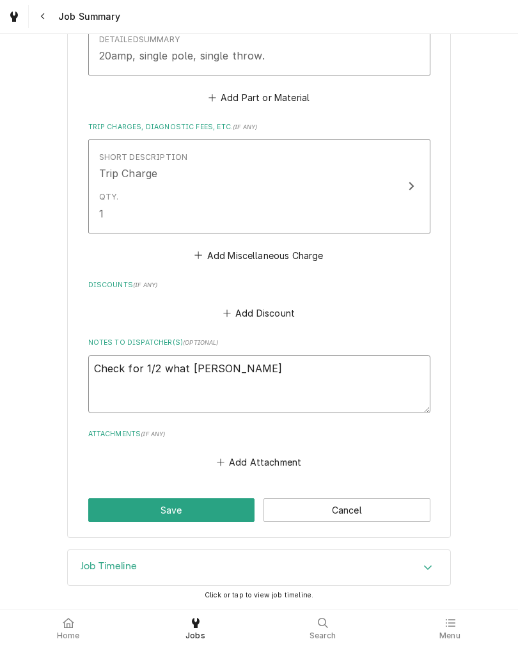
type textarea "x"
type textarea "Check for 1/2 what thenow"
type textarea "x"
type textarea "Check for 1/2 what thenowe"
type textarea "x"
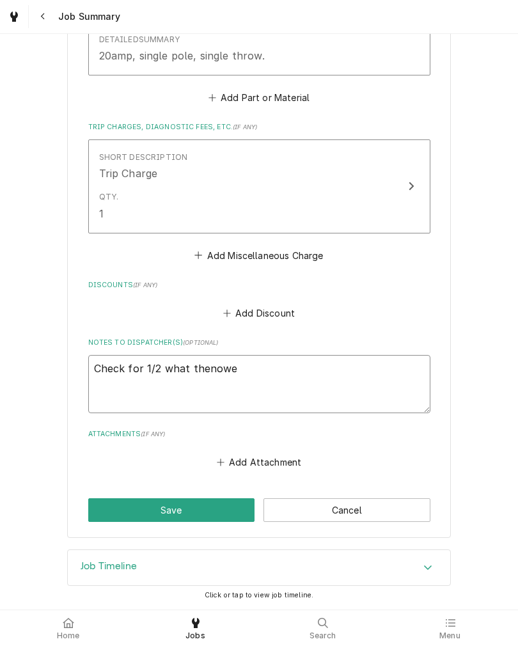
type textarea "Check for 1/2 what thenowen"
type textarea "x"
type textarea "Check for 1/2 what thenowenu"
type textarea "x"
type textarea "Check for 1/2 what thenowenus"
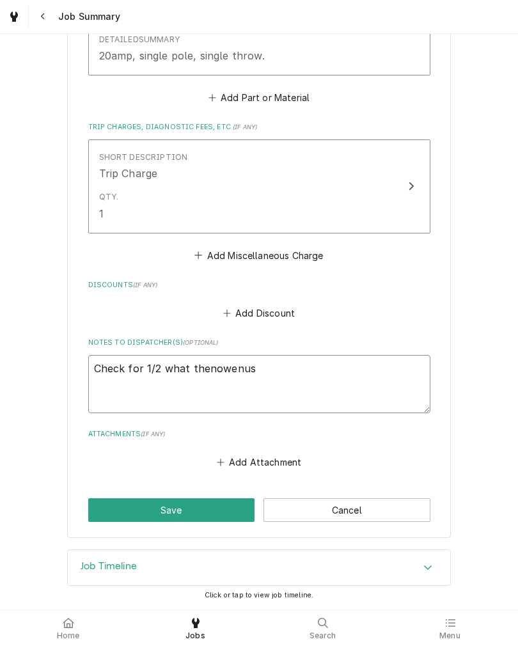
type textarea "x"
type textarea "Check for 1/2 what the owe us"
type textarea "x"
type textarea "Check for 1/2 what the owe us"
type textarea "x"
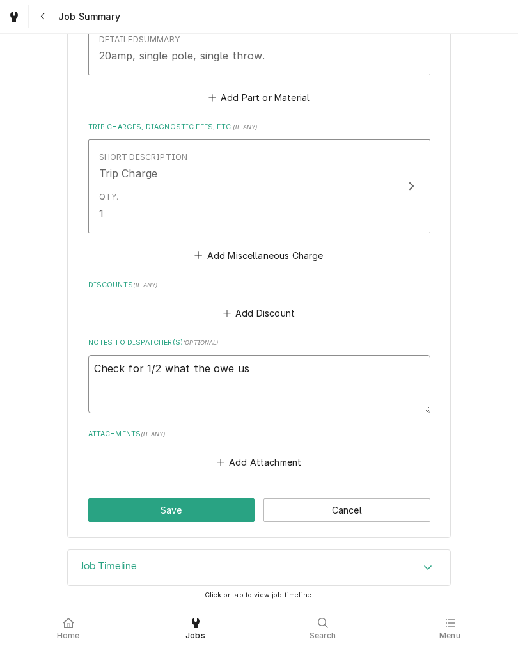
type textarea "Check for 1/2 what the owe us 6"
type textarea "x"
type textarea "Check for 1/2 what the owe us 60"
type textarea "x"
type textarea "Check for 1/2 what the owe us 604"
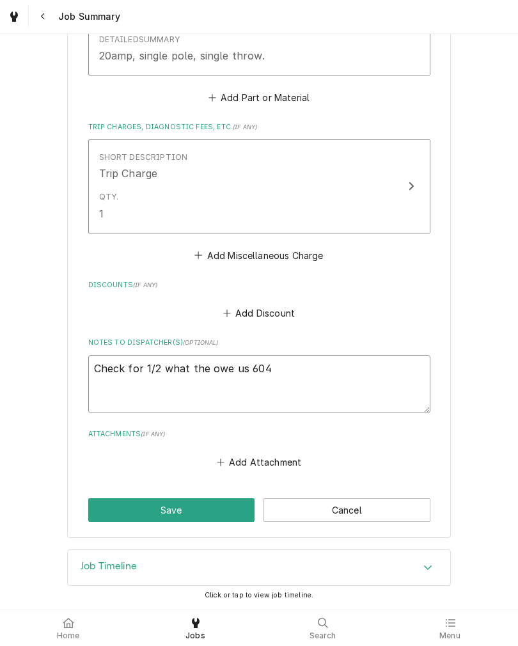
type textarea "x"
type textarea "Check for 1/2 what the owe us 604."
type textarea "x"
type textarea "Check for 1/2 what the owe us 604.1"
type textarea "x"
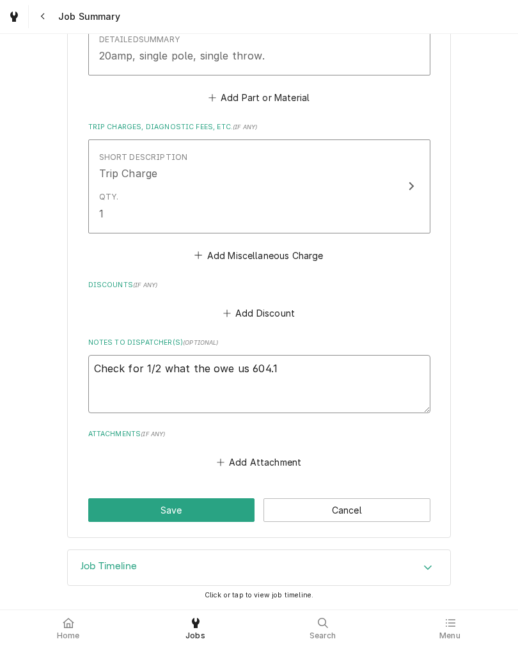
type textarea "Check for 1/2 what the owe us 604.13"
click at [123, 364] on textarea "Check for 1/2 what the owe us 604.13" at bounding box center [259, 384] width 342 height 58
type textarea "x"
type textarea "Check cfor 1/2 what the owe us 604.13"
type textarea "x"
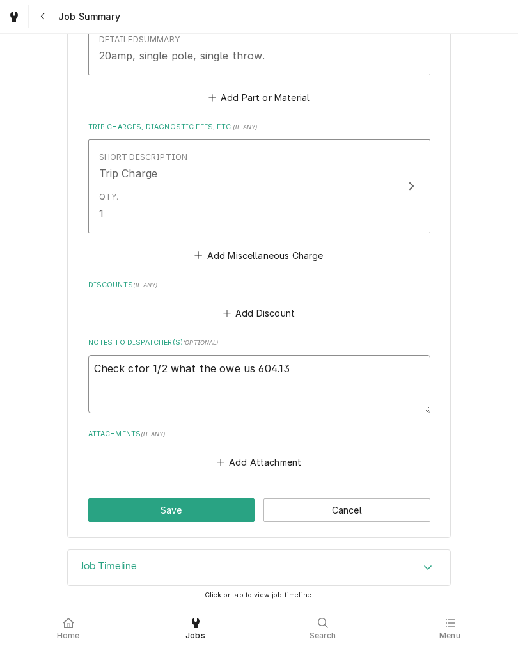
type textarea "Check cofor 1/2 what the owe us 604.13"
type textarea "x"
type textarea "Check colfor 1/2 what the owe us 604.13"
type textarea "x"
type textarea "Check collfor 1/2 what the owe us 604.13"
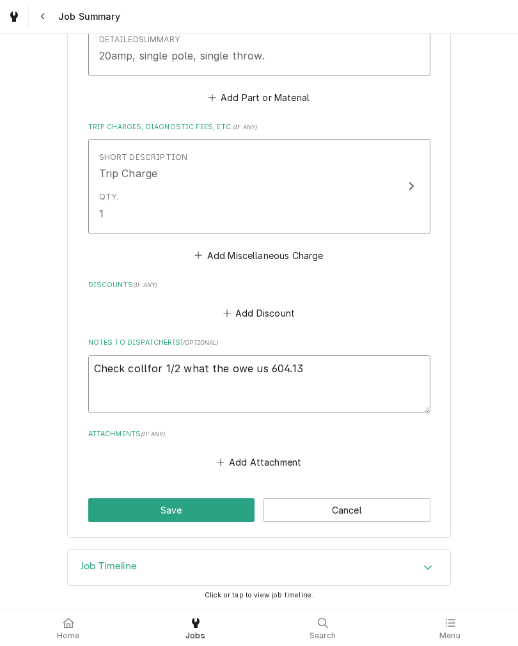
type textarea "x"
type textarea "Check collefor 1/2 what the owe us 604.13"
type textarea "x"
type textarea "Check collecfor 1/2 what the owe us 604.13"
type textarea "x"
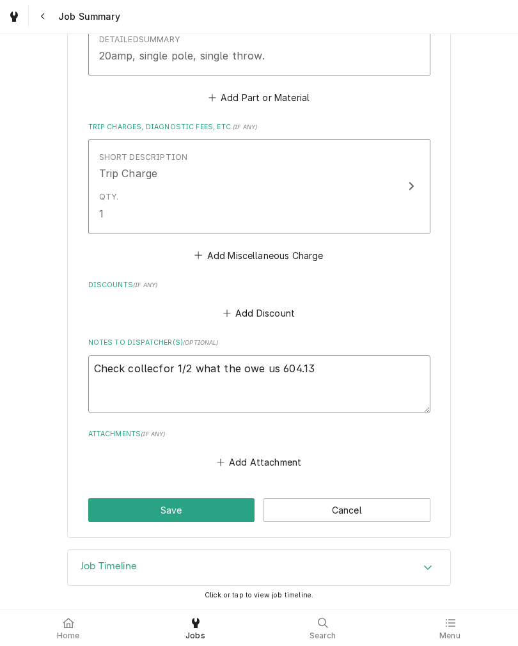
type textarea "Check collectfor 1/2 what the owe us 604.13"
type textarea "x"
type textarea "Check collectefor 1/2 what the owe us 604.13"
type textarea "x"
type textarea "Check collectedfor 1/2 what the owe us 604.13"
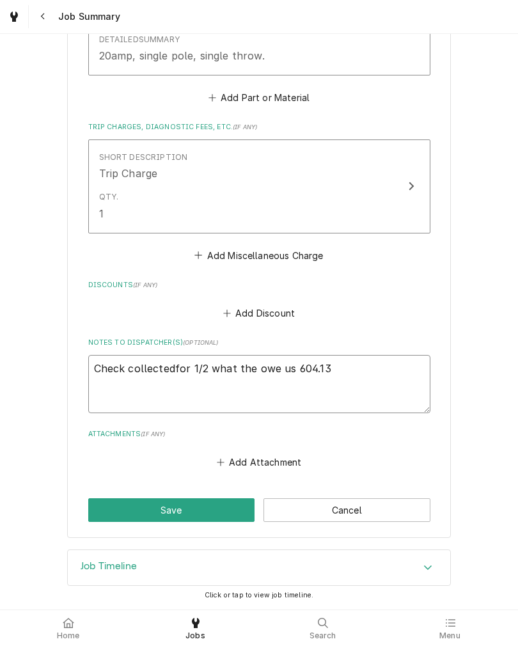
type textarea "x"
type textarea "Check collected for 1/2 what the owe us 604.13"
click at [252, 365] on textarea "Check collected for 1/2 what the owe us 604.13" at bounding box center [259, 384] width 342 height 58
type textarea "x"
type textarea "Check collected for 1/2 what theowe us 604.13"
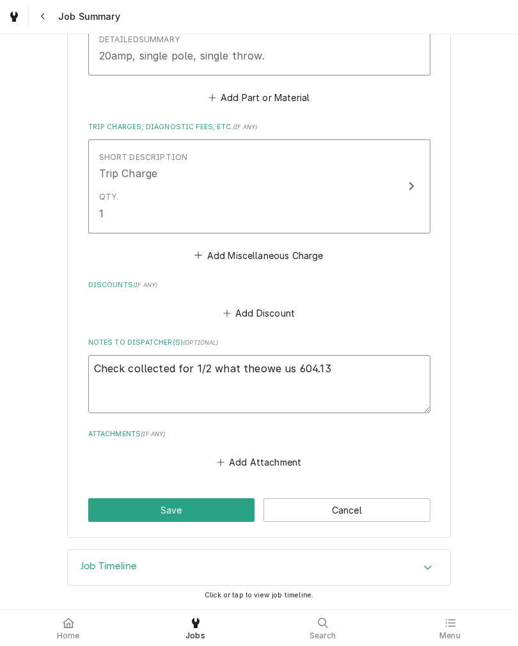
type textarea "x"
type textarea "Check collected for 1/2 what theyowe us 604.13"
type textarea "x"
type textarea "Check collected for 1/2 what they owe us 604.13"
click at [397, 386] on textarea "Check collected for 1/2 what they owe us 604.13" at bounding box center [259, 384] width 342 height 58
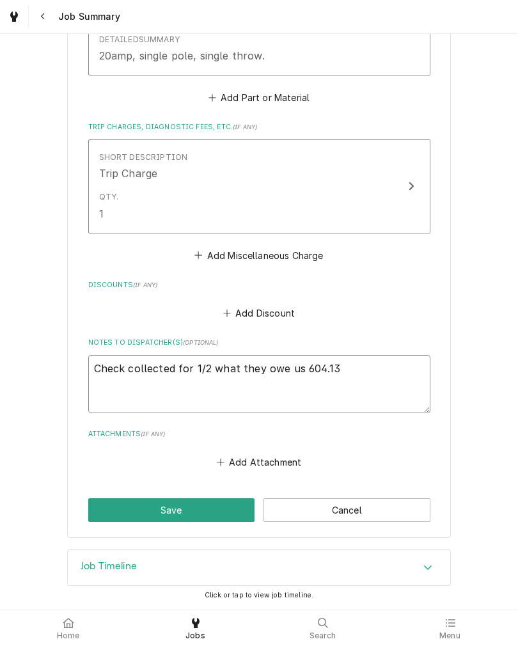
click at [296, 367] on textarea "Check collected for 1/2 what they owe us 604.13" at bounding box center [259, 384] width 342 height 58
type textarea "x"
type textarea "Check collected for 1/2 what they owe us ?604.13"
type textarea "x"
type textarea "Check collected for 1/2 what they owe us 604.13"
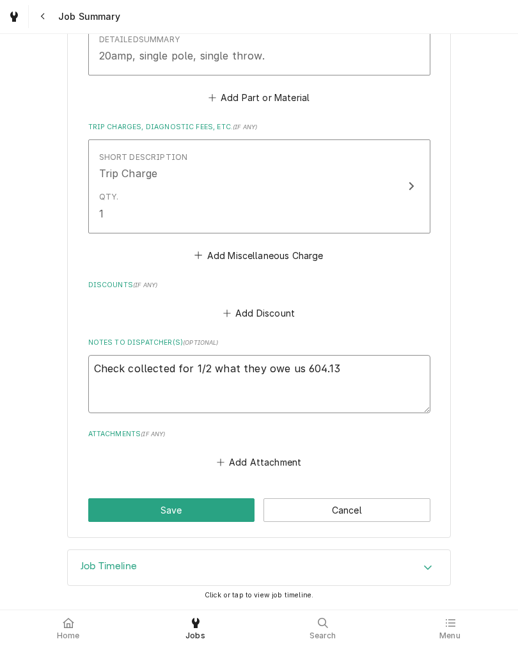
type textarea "x"
type textarea "Check collected for 1/2 what they owe us $604.13"
click at [425, 437] on label "Attachments ( if any )" at bounding box center [259, 434] width 342 height 10
click at [221, 509] on button "Save" at bounding box center [171, 511] width 167 height 24
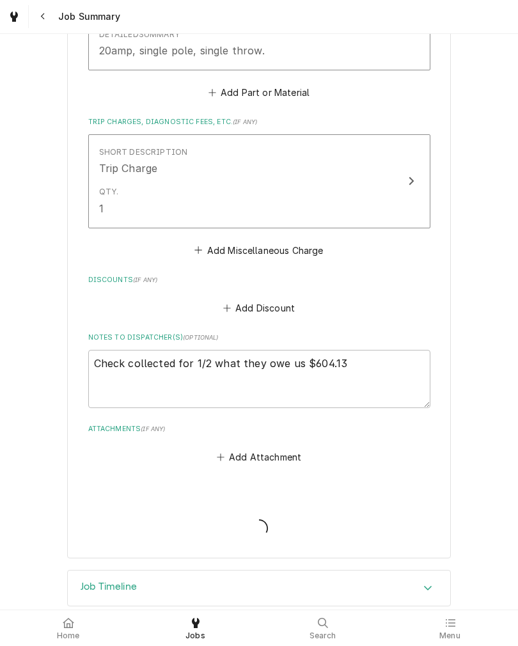
type textarea "x"
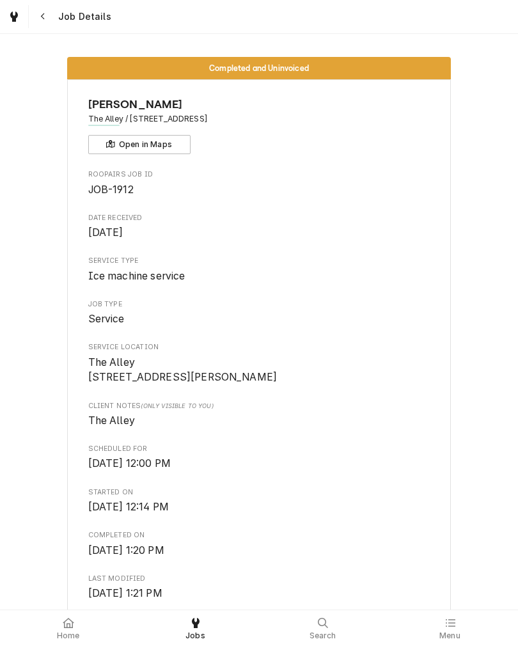
click at [60, 636] on span "Home" at bounding box center [68, 636] width 23 height 10
